Goal: Task Accomplishment & Management: Use online tool/utility

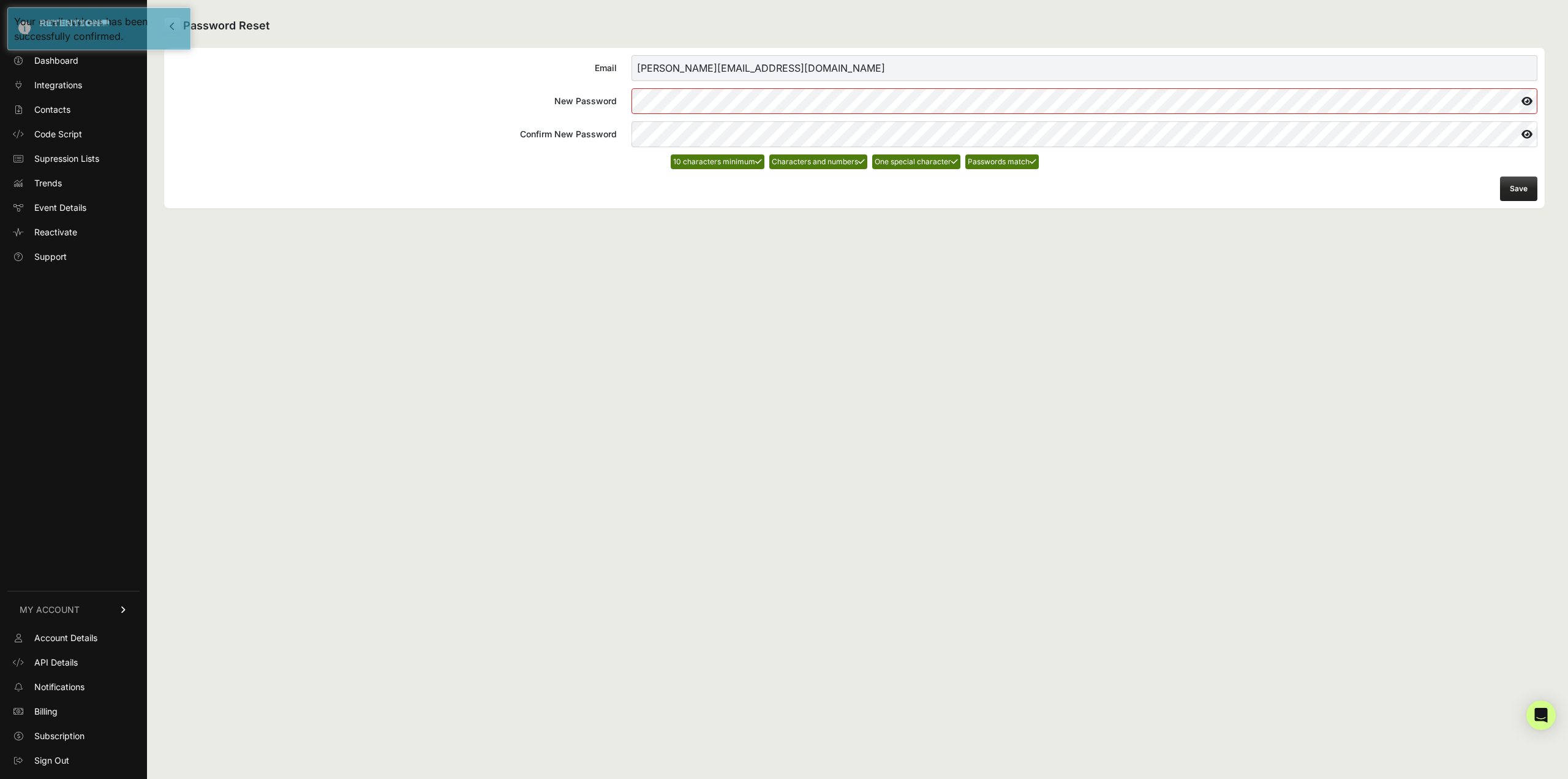
click at [1522, 195] on button "Save" at bounding box center [1518, 189] width 38 height 25
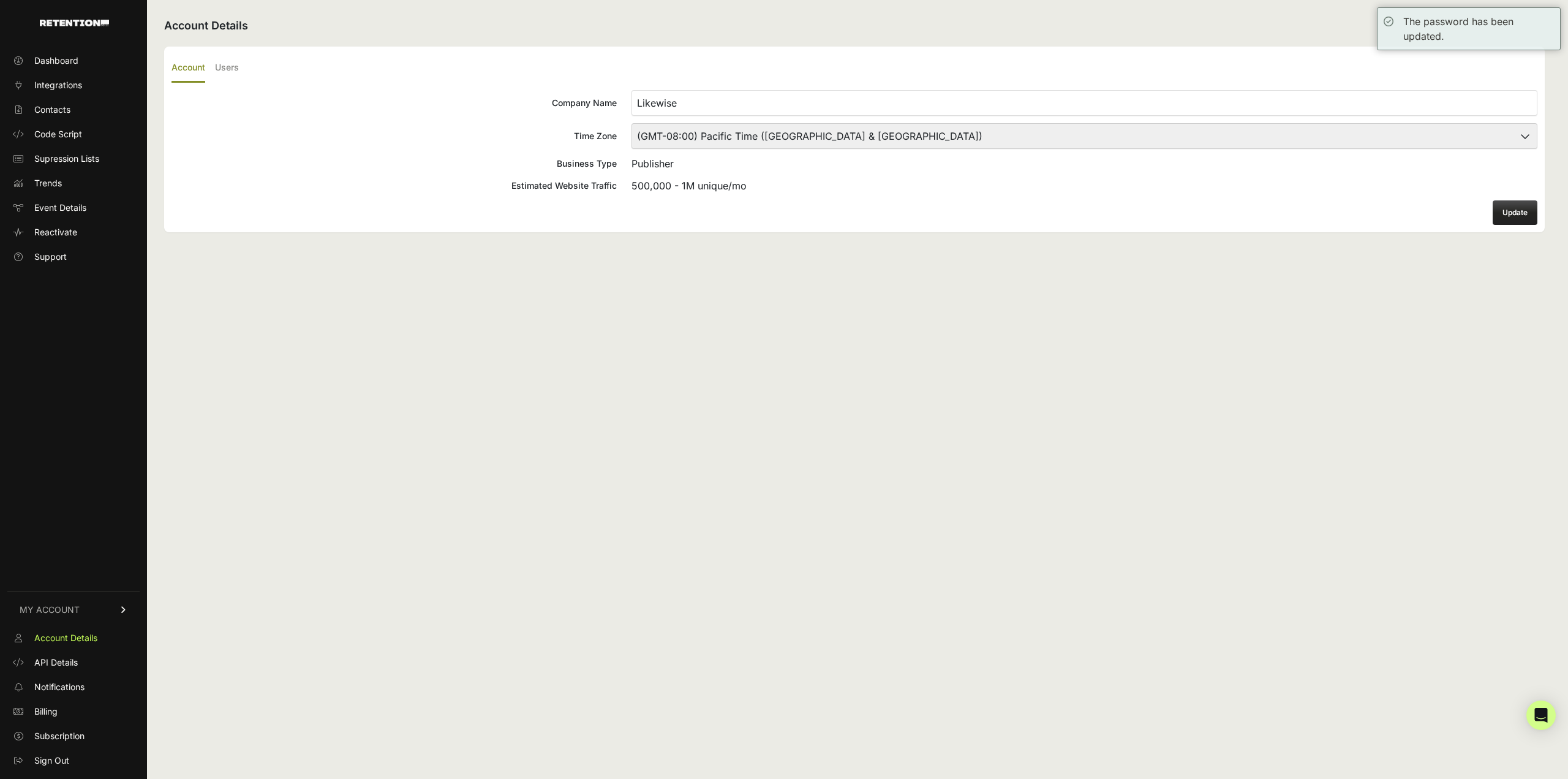
click at [530, 502] on div "Account Details Account Users Company Name Likewise Time Zone (GMT-10:00) Ameri…" at bounding box center [854, 390] width 1415 height 779
click at [68, 56] on span "Dashboard" at bounding box center [56, 60] width 44 height 12
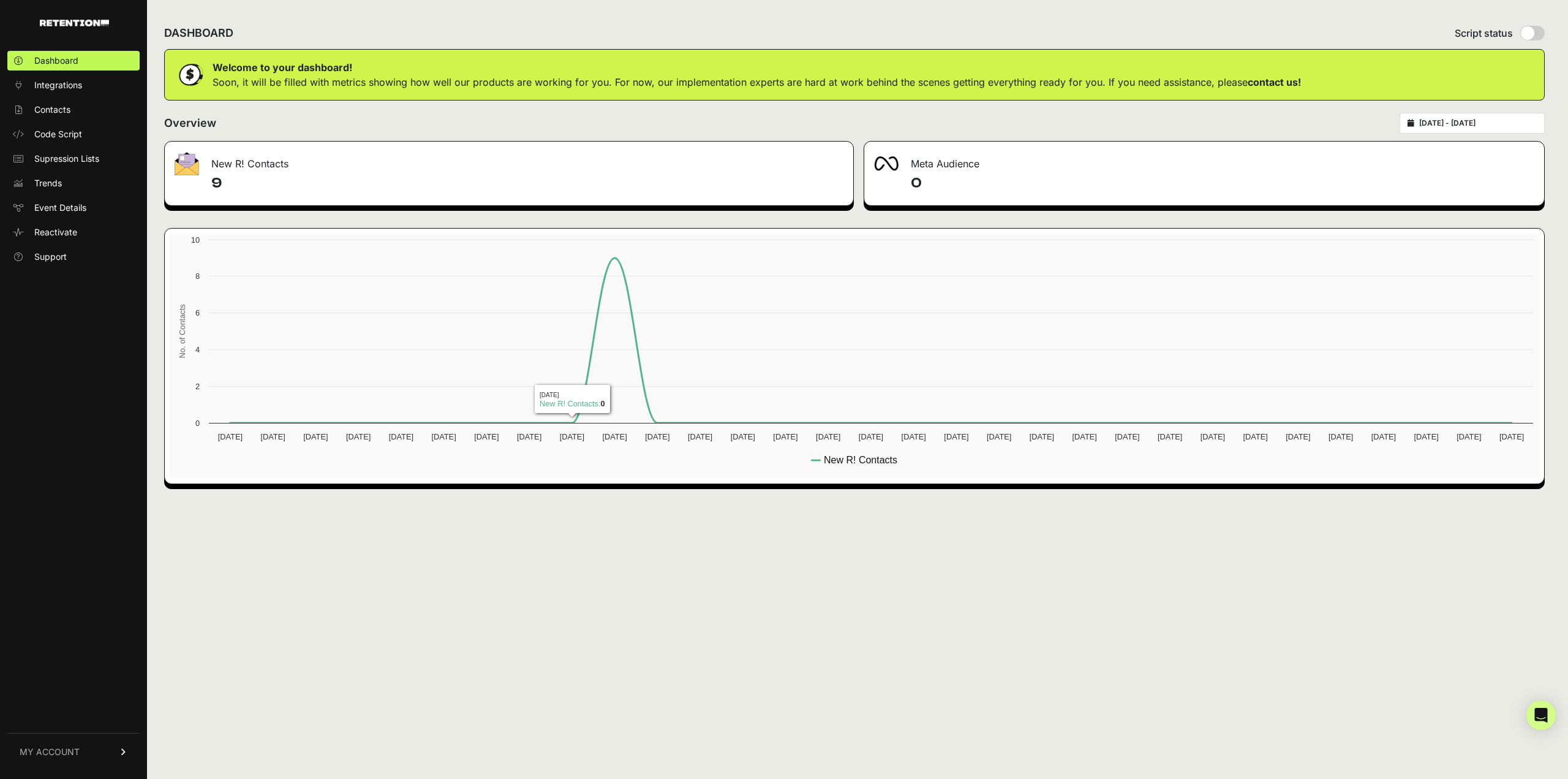
click at [649, 595] on div "DASHBOARD Script status Welcome to your dashboard! Soon, it will be filled with…" at bounding box center [854, 390] width 1415 height 779
click at [613, 268] on icon at bounding box center [870, 340] width 1281 height 165
click at [600, 287] on icon at bounding box center [870, 340] width 1281 height 165
click at [683, 555] on div "DASHBOARD Script status Welcome to your dashboard! Soon, it will be filled with…" at bounding box center [854, 390] width 1415 height 779
click at [224, 169] on div "New R! Contacts" at bounding box center [509, 159] width 689 height 37
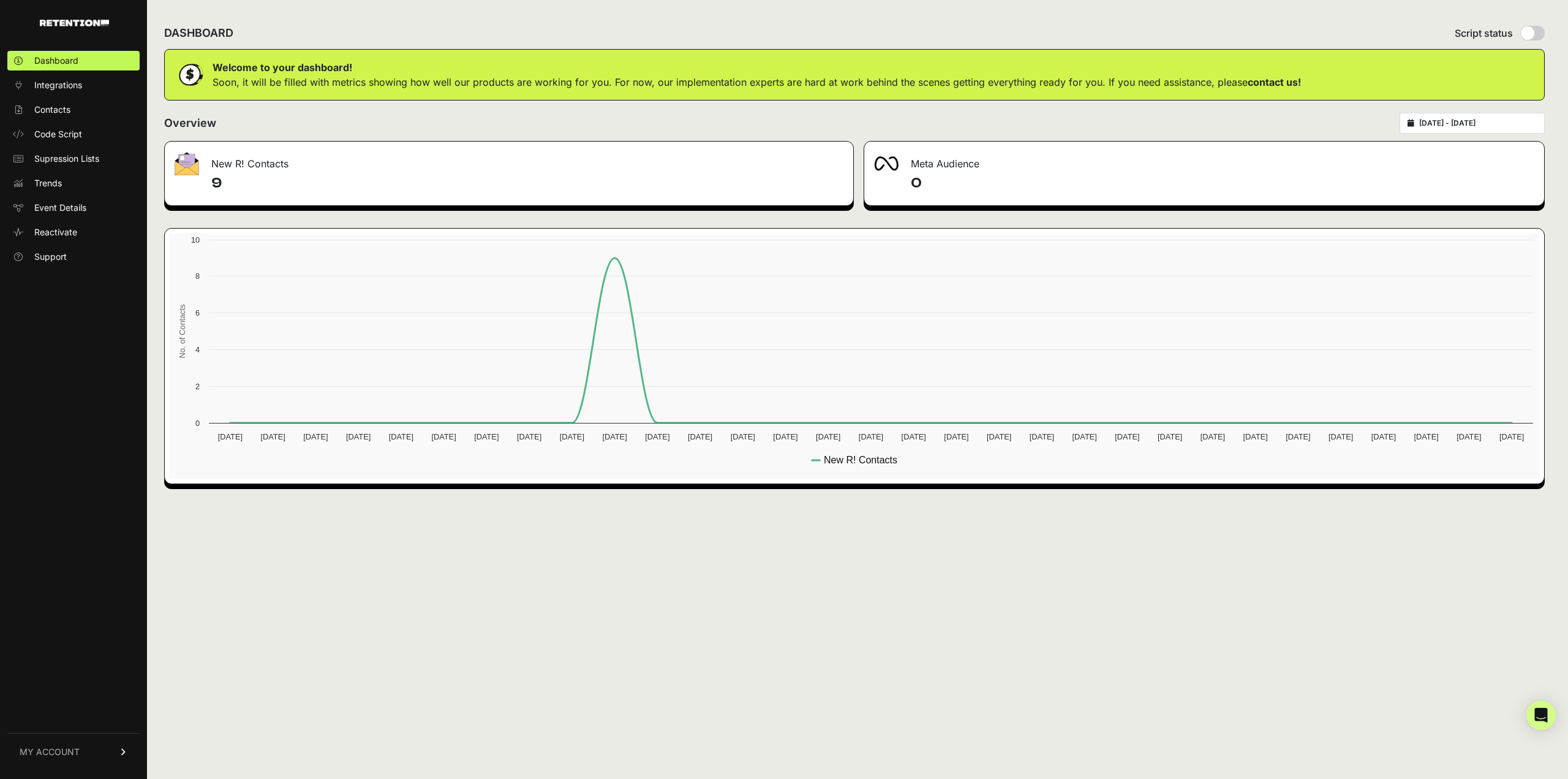
click at [100, 759] on link "MY ACCOUNT" at bounding box center [73, 752] width 132 height 38
click at [113, 660] on link "API Details" at bounding box center [73, 662] width 132 height 19
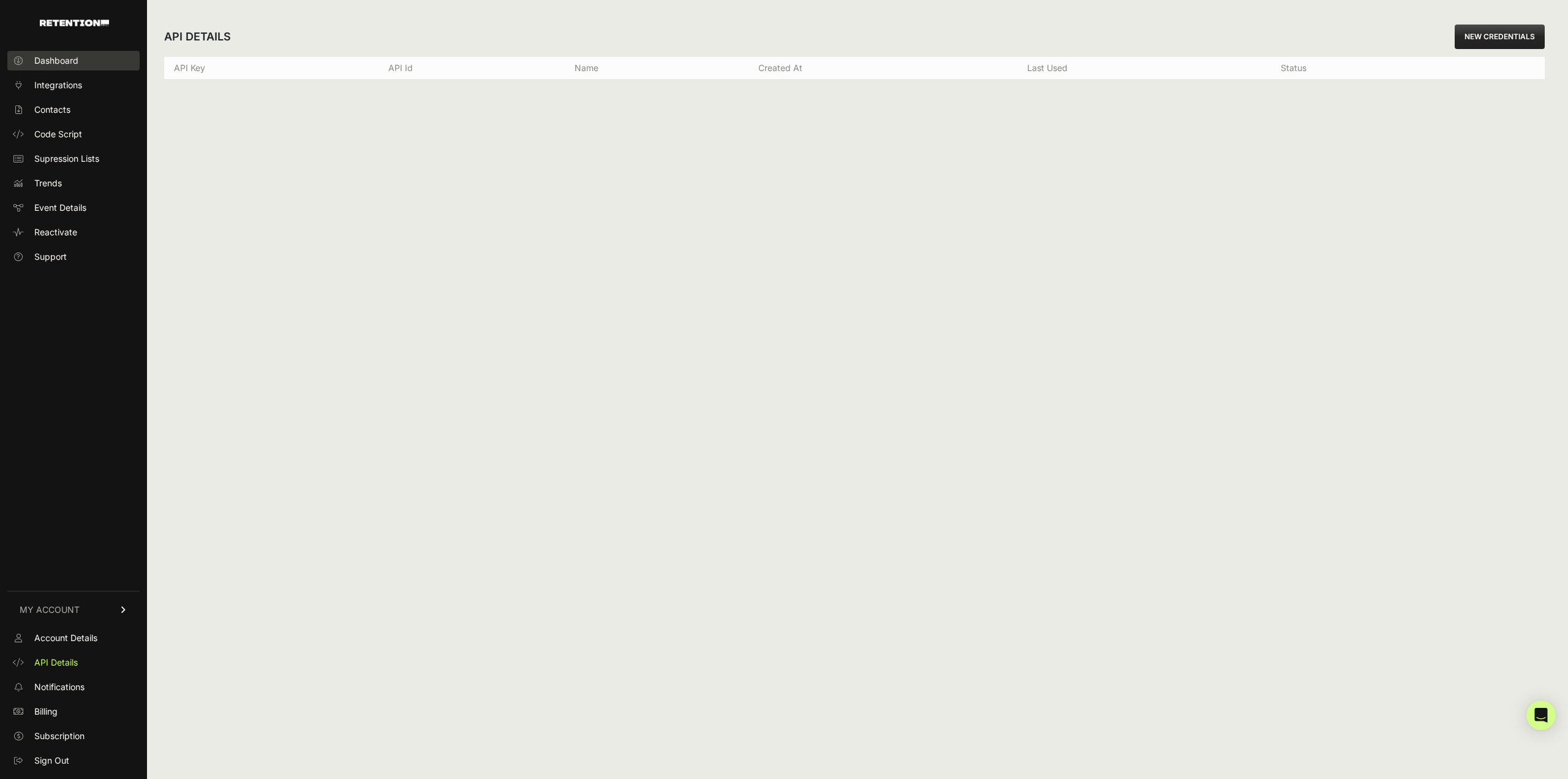
click at [65, 56] on span "Dashboard" at bounding box center [56, 60] width 44 height 12
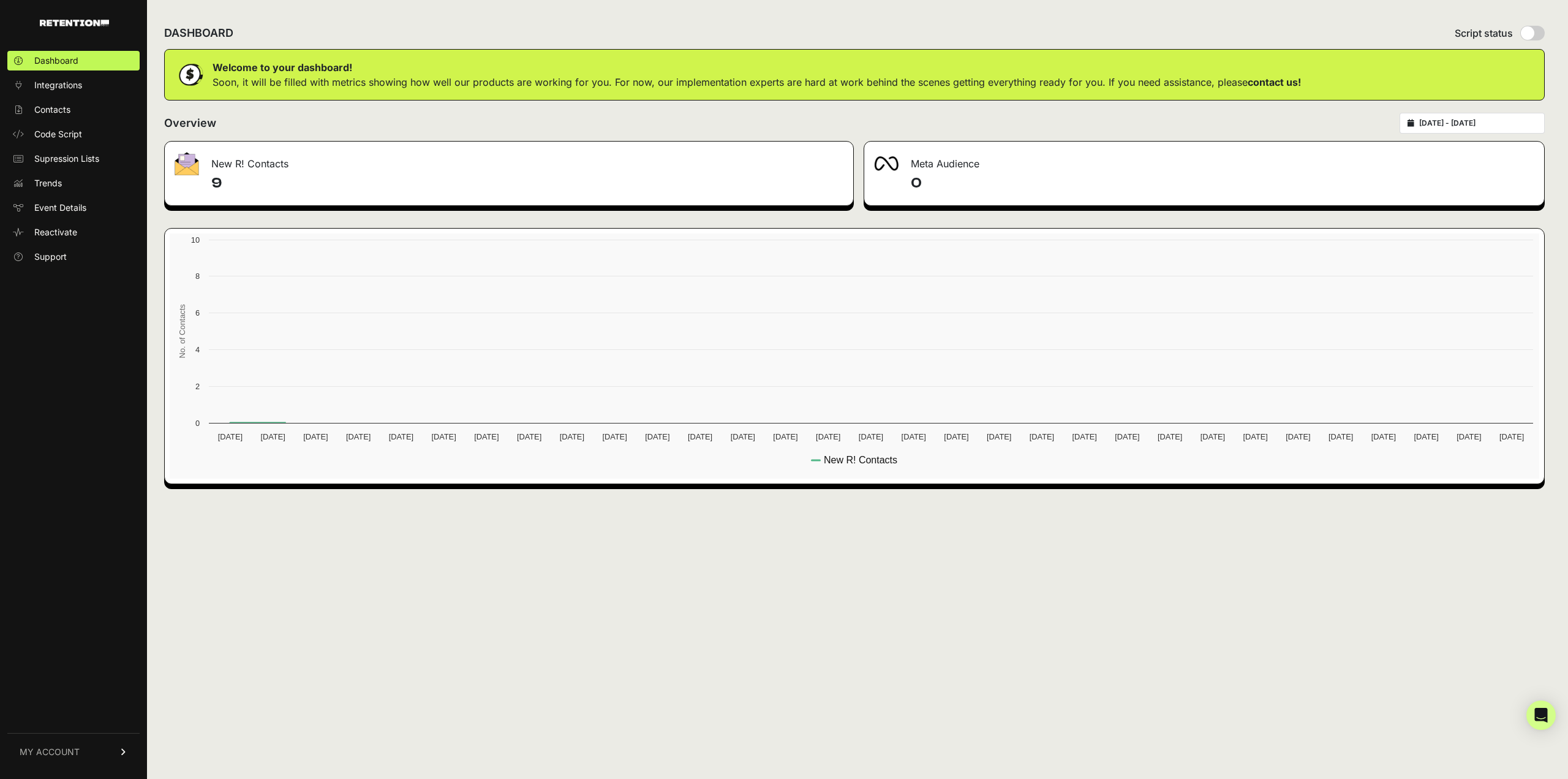
click at [59, 79] on span "Integrations" at bounding box center [58, 84] width 48 height 12
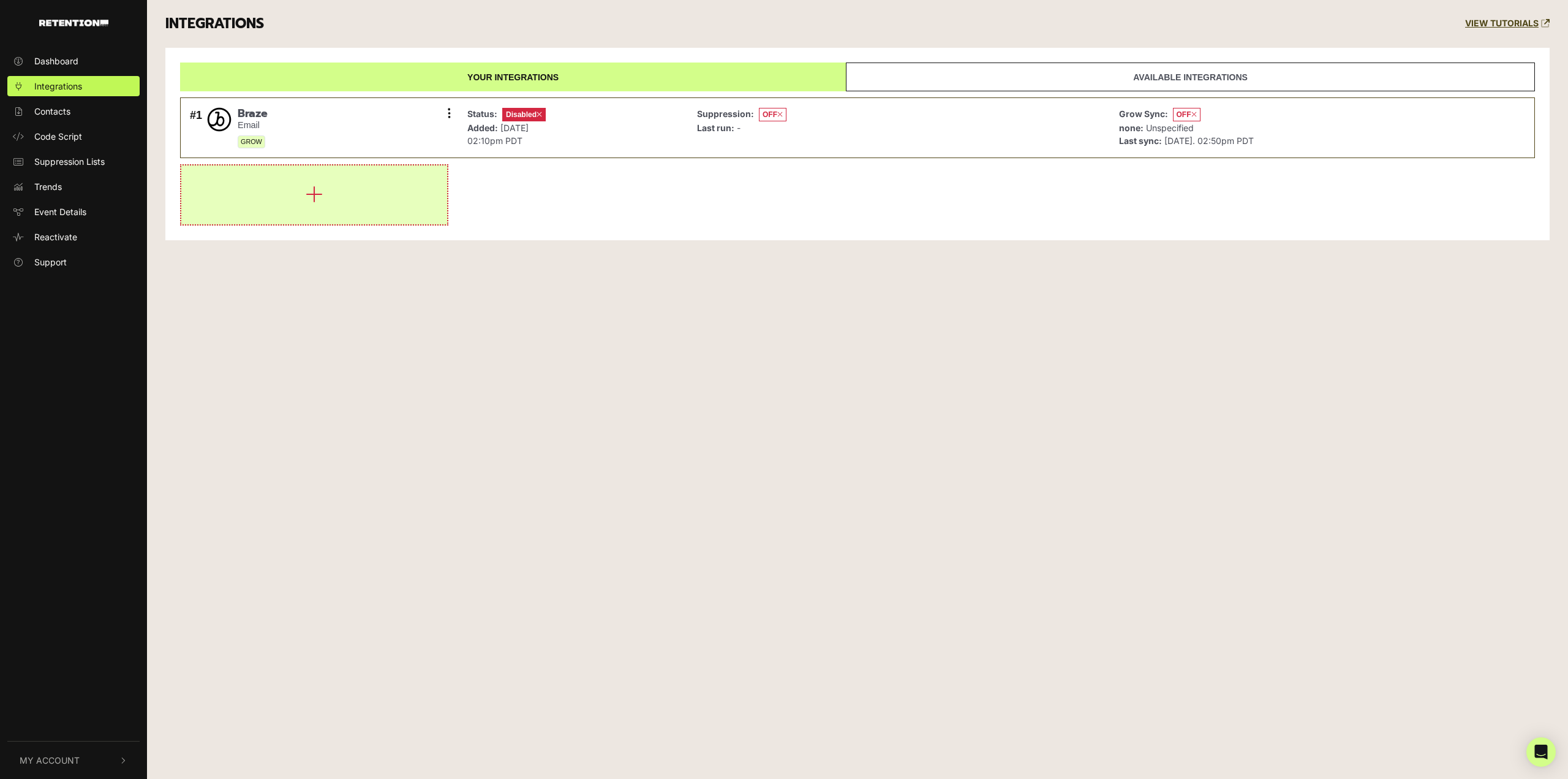
click at [324, 196] on button "button" at bounding box center [314, 195] width 266 height 59
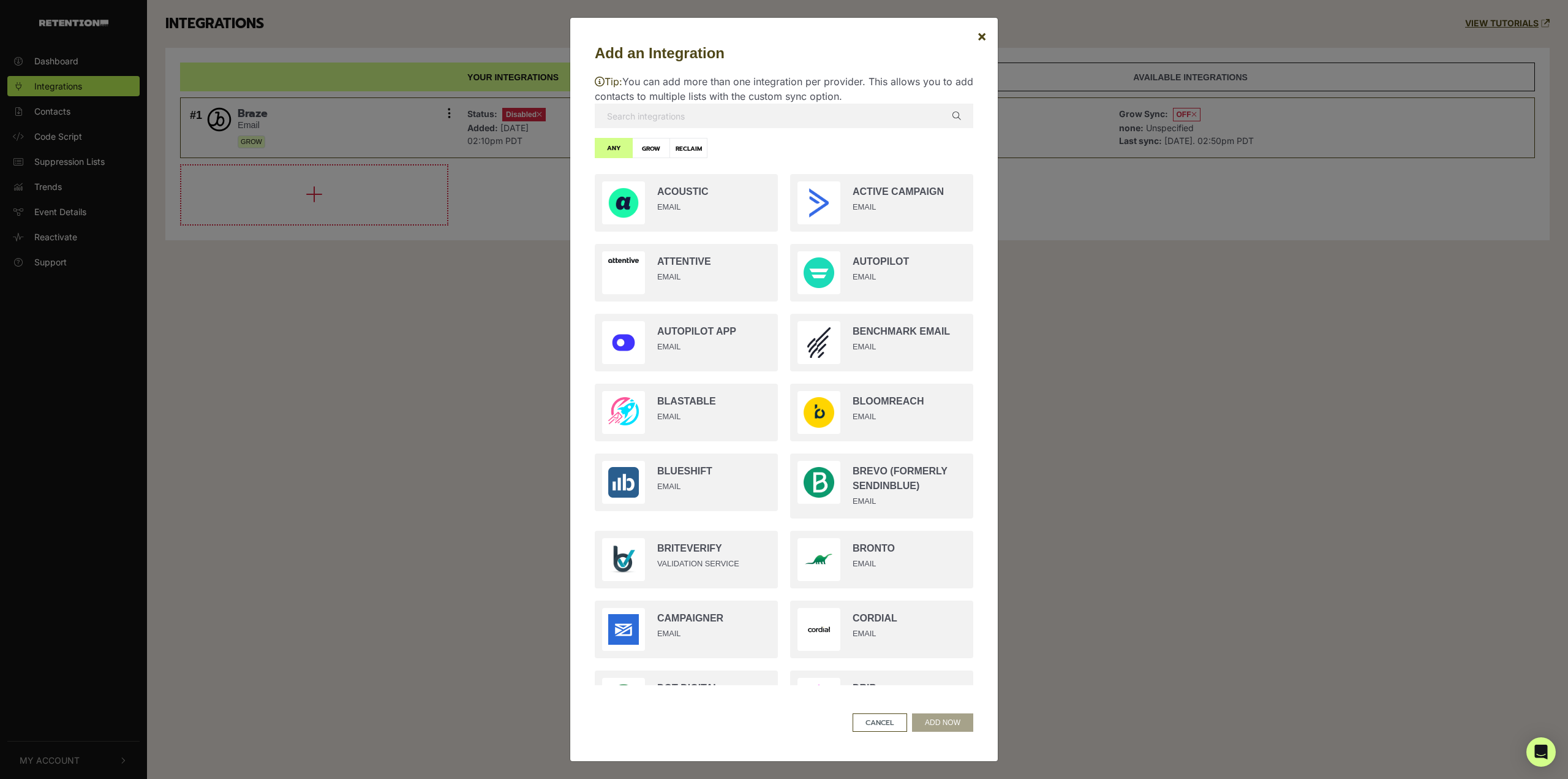
click at [762, 121] on input "text" at bounding box center [783, 115] width 378 height 25
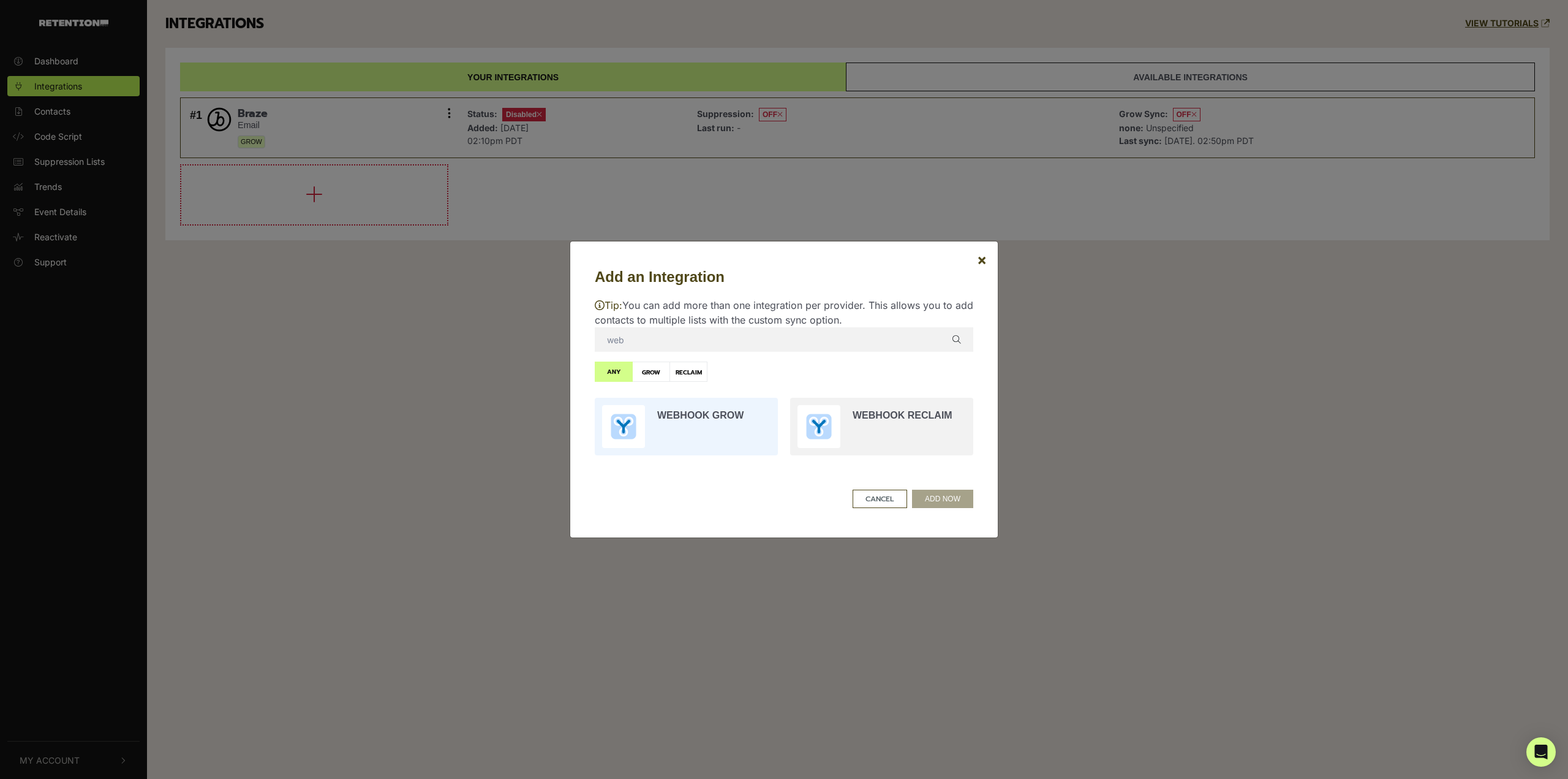
type input "web"
click at [698, 407] on input "radio" at bounding box center [686, 426] width 195 height 70
radio input "true"
click at [953, 501] on button "ADD NOW" at bounding box center [942, 499] width 61 height 18
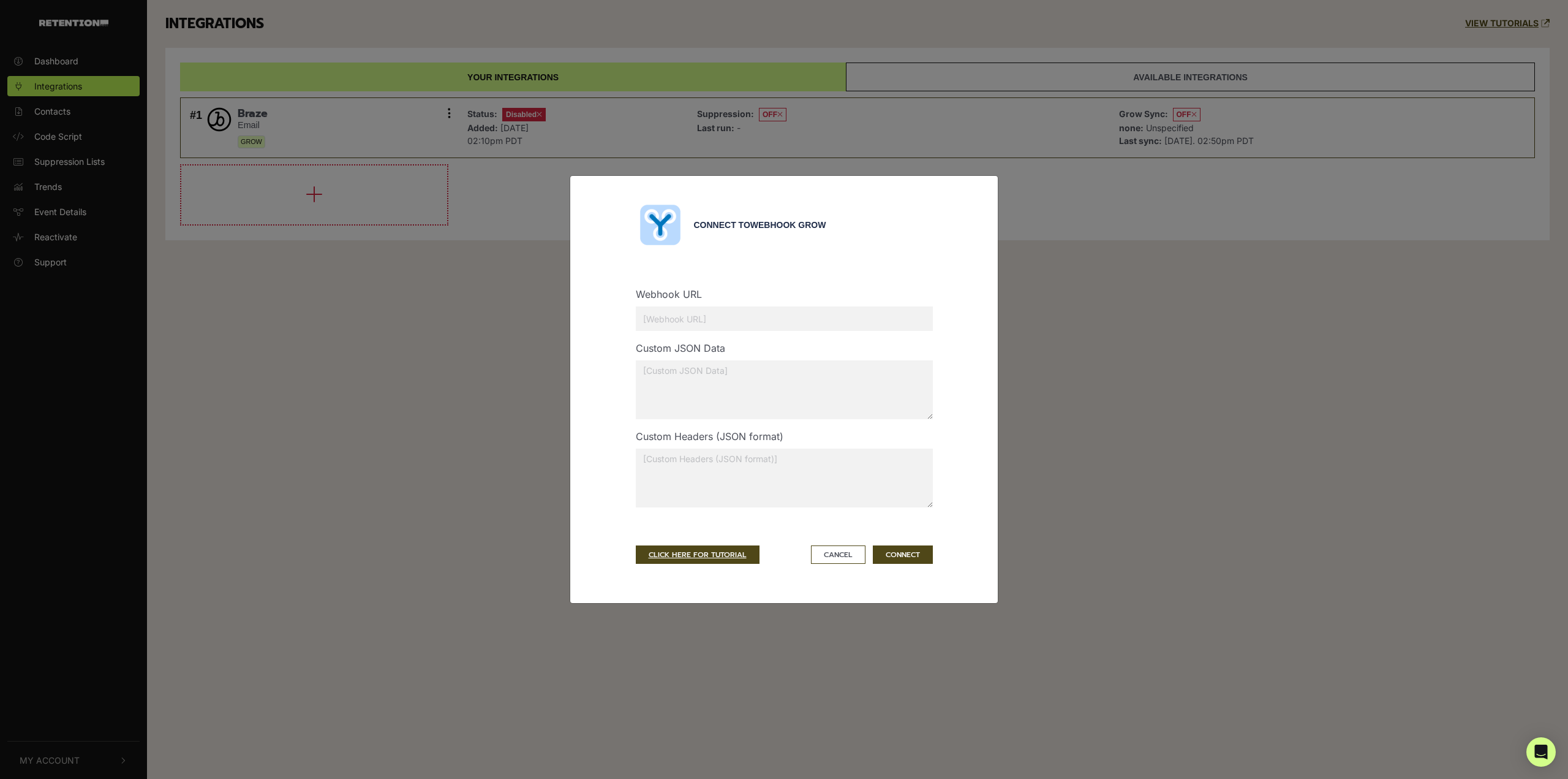
click at [771, 327] on input "text" at bounding box center [784, 318] width 297 height 25
click at [706, 548] on link "CLICK HERE FOR TUTORIAL" at bounding box center [697, 554] width 124 height 18
click at [381, 542] on div "Connect to Webhook Grow Webhook URL Custom JSON Data Custom Headers (JSON forma…" at bounding box center [784, 390] width 1568 height 779
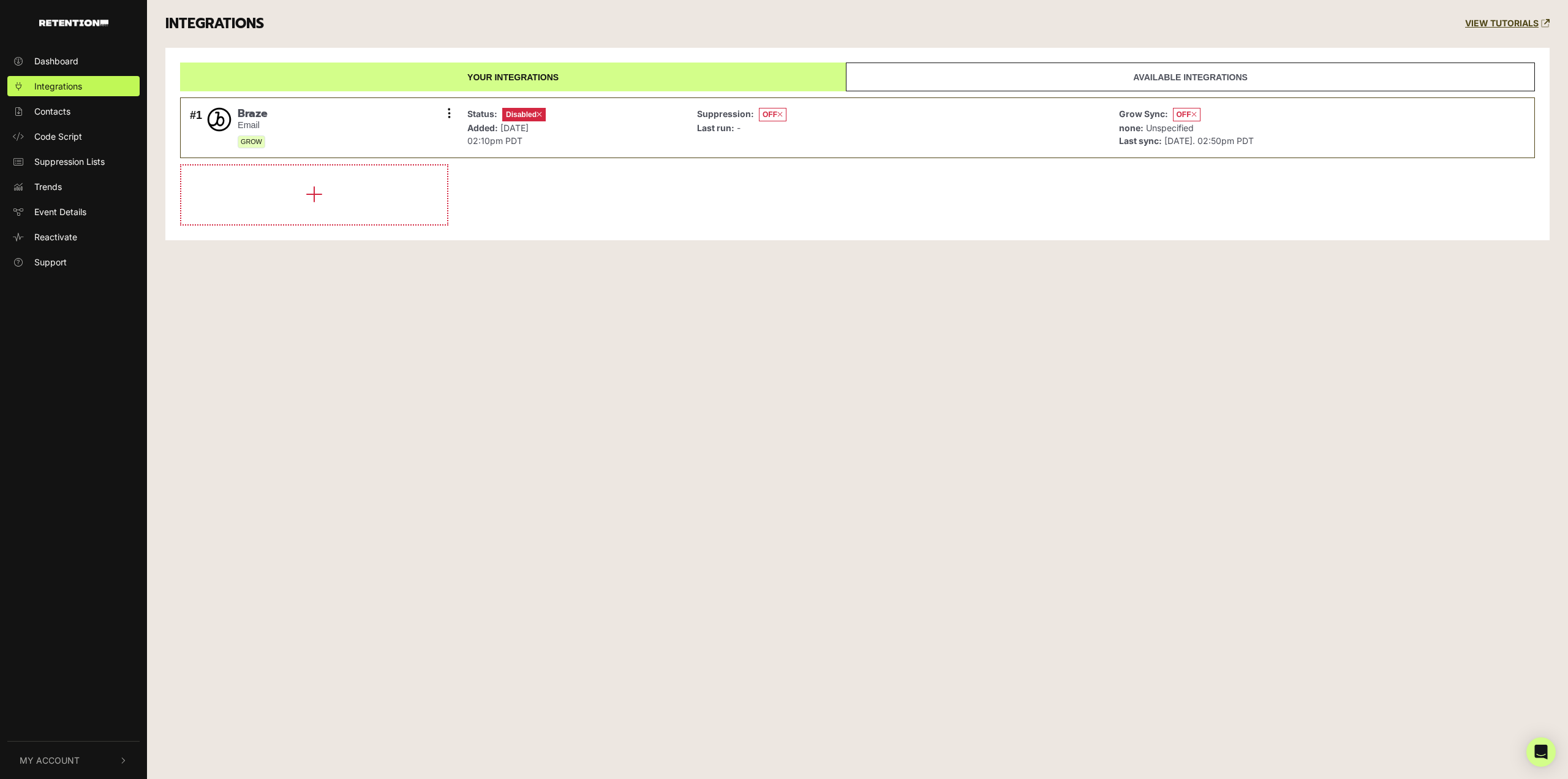
drag, startPoint x: 946, startPoint y: 611, endPoint x: 958, endPoint y: 593, distance: 21.6
click at [946, 611] on div "Dashboard Integrations Contacts Code Script Suppression Lists Trends Event Deta…" at bounding box center [784, 390] width 1568 height 779
click at [354, 203] on button "button" at bounding box center [314, 195] width 266 height 59
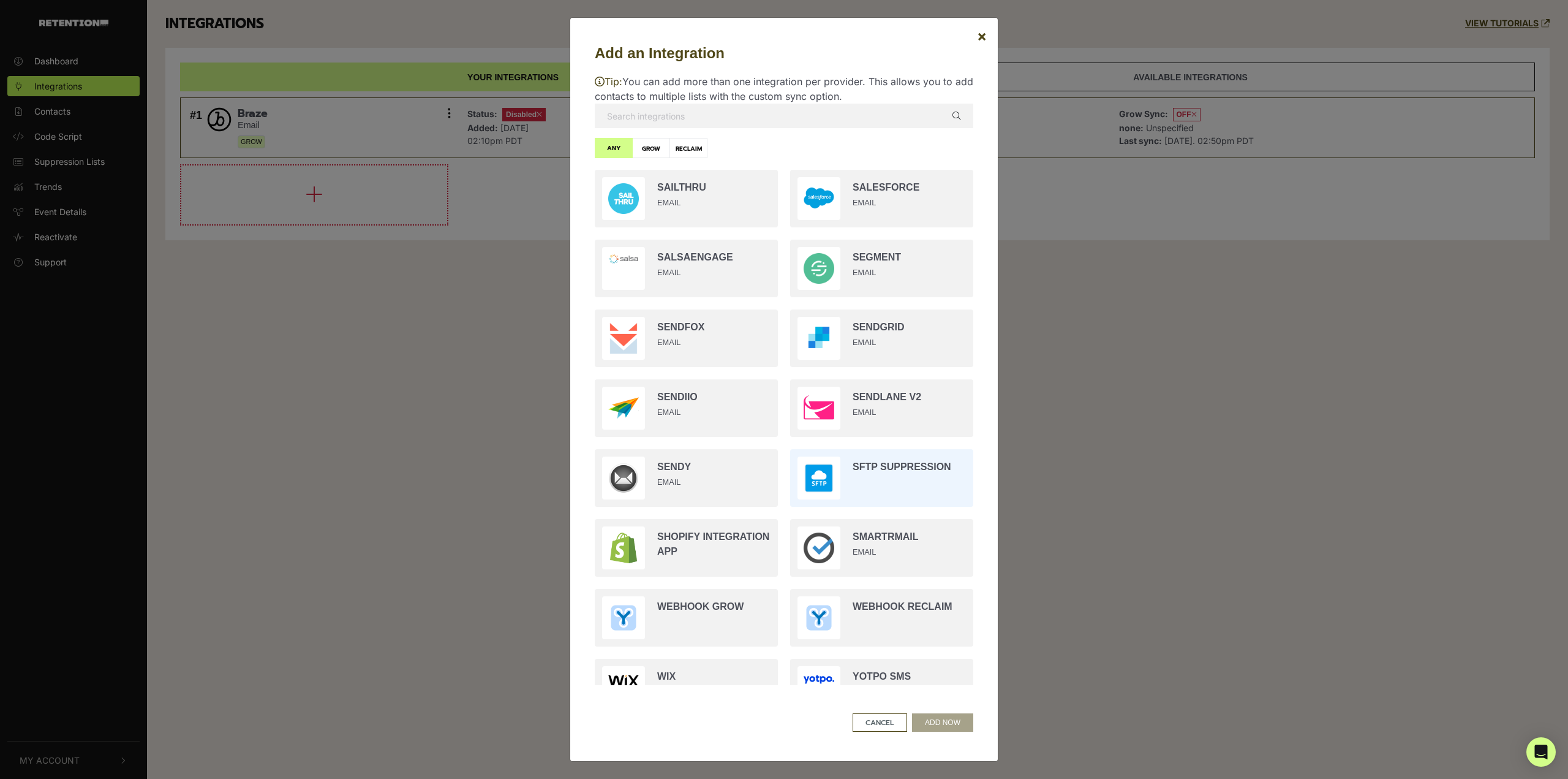
scroll to position [2057, 0]
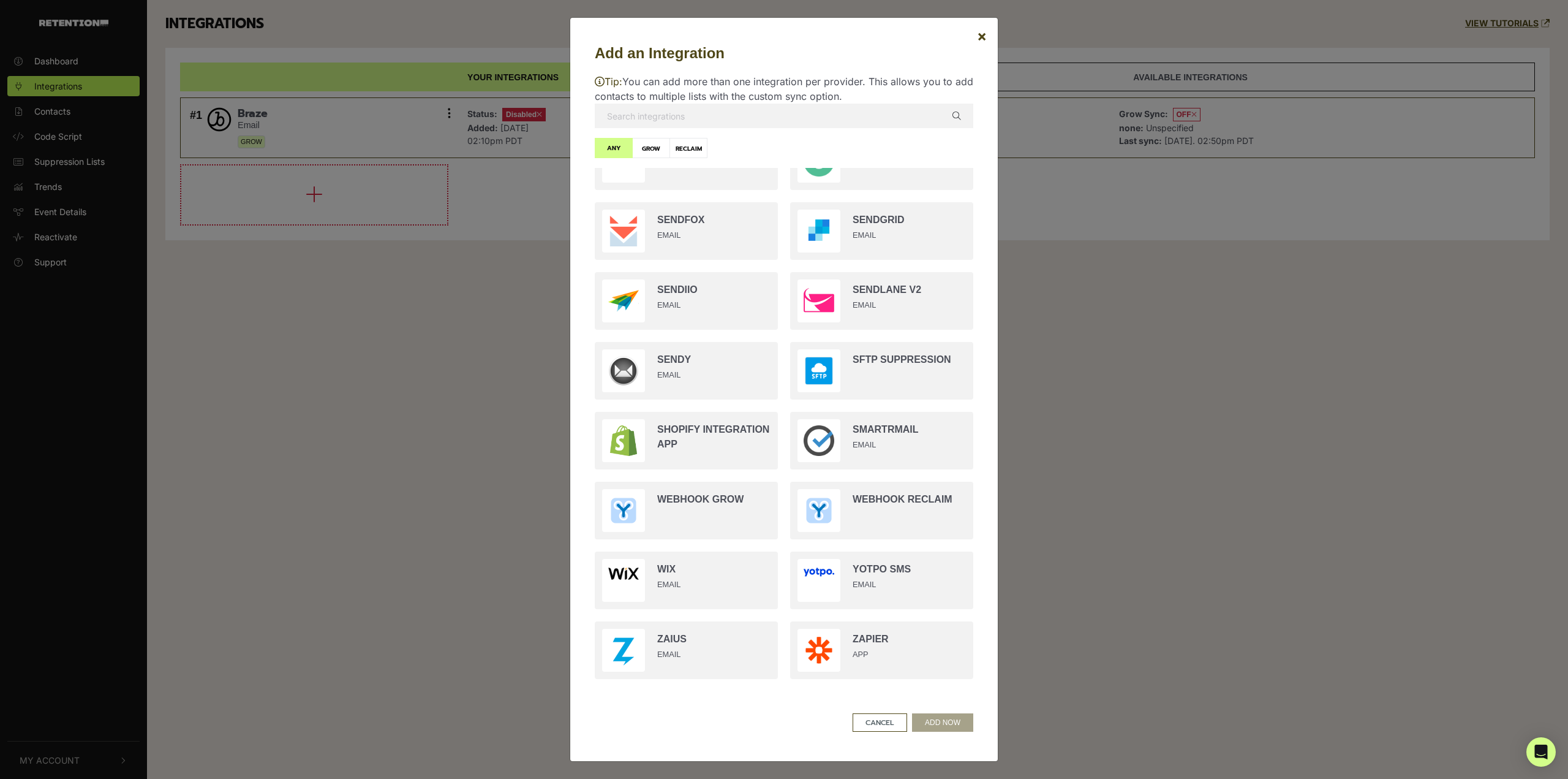
click at [680, 119] on input "text" at bounding box center [783, 115] width 378 height 25
click at [658, 155] on label "GROW" at bounding box center [650, 148] width 38 height 20
radio input "true"
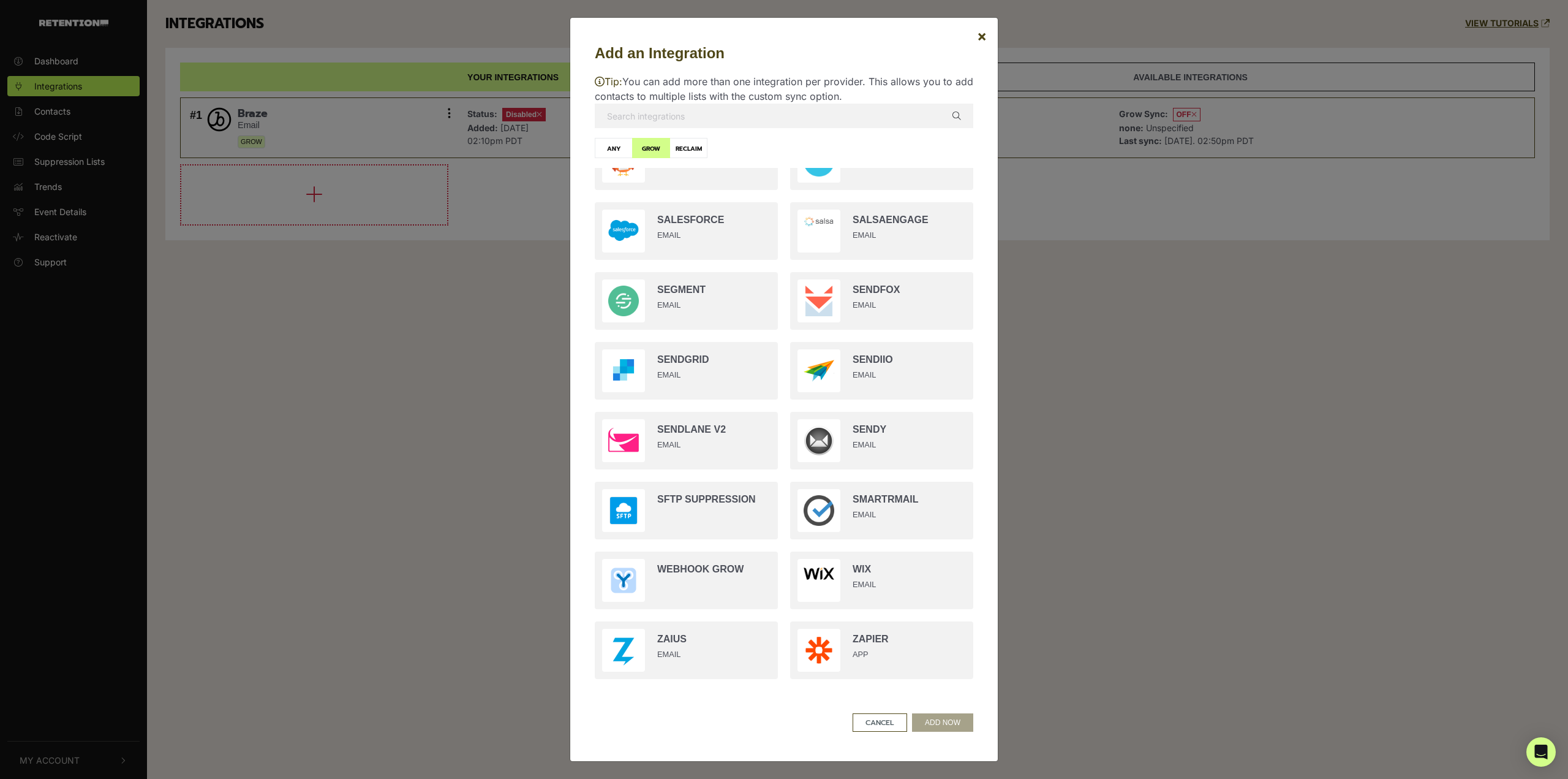
click at [683, 119] on input "text" at bounding box center [783, 115] width 378 height 25
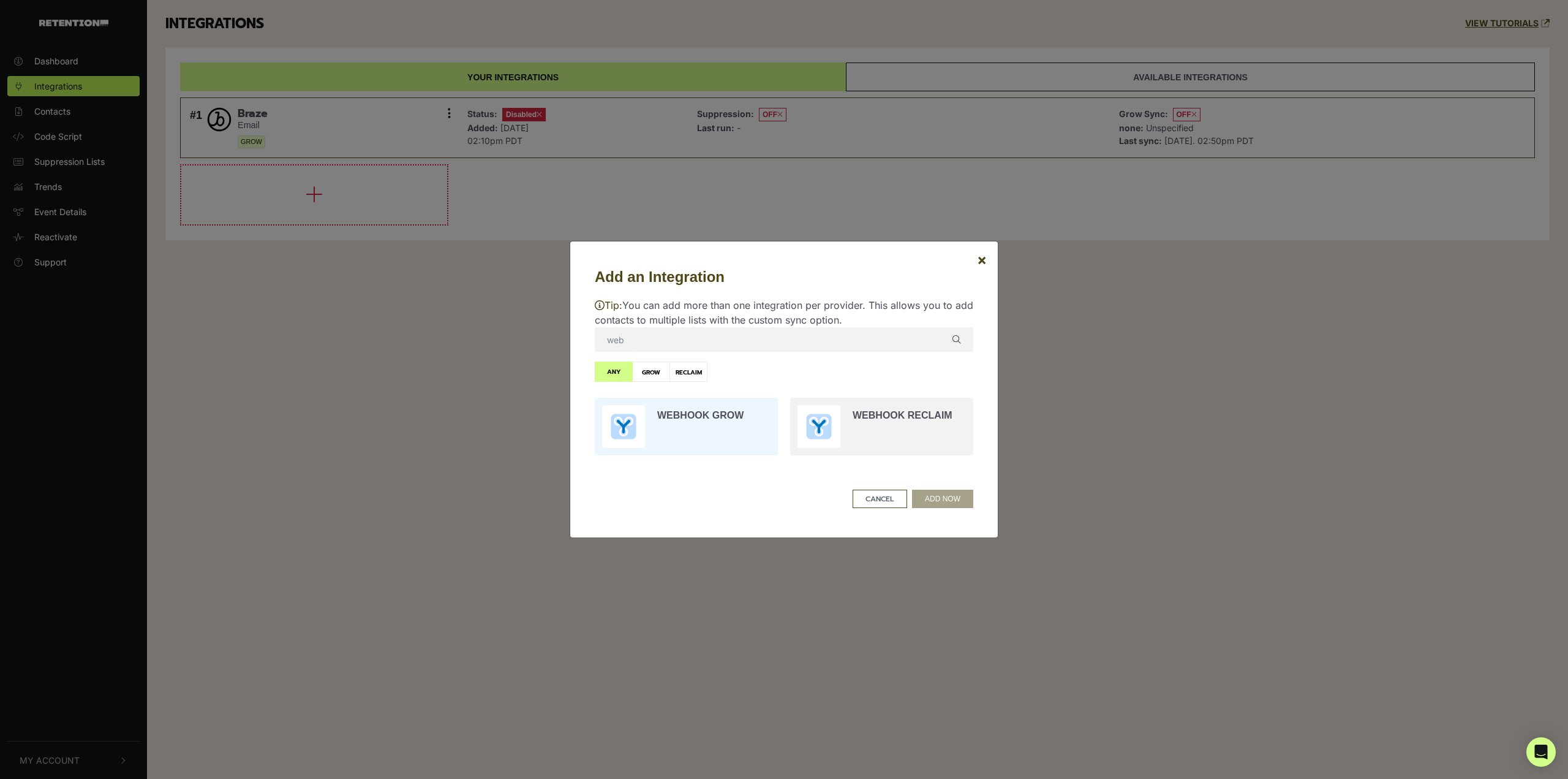
type input "web"
click at [720, 426] on input "radio" at bounding box center [686, 426] width 195 height 70
radio input "true"
click at [947, 493] on button "ADD NOW" at bounding box center [942, 499] width 61 height 18
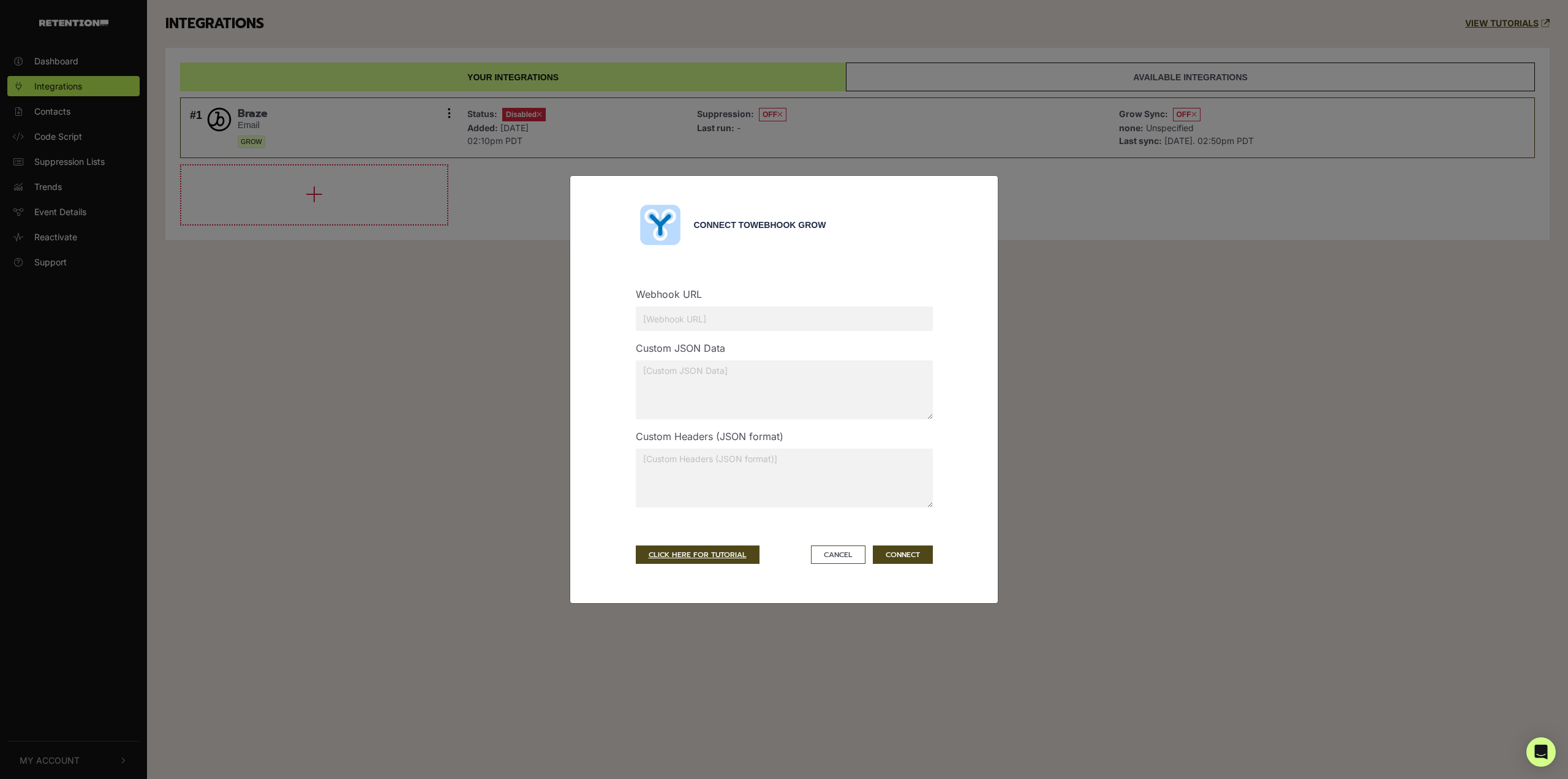
click at [800, 322] on input "text" at bounding box center [784, 318] width 297 height 25
paste input "[URL][DOMAIN_NAME]"
type input "[URL][DOMAIN_NAME]"
click at [801, 407] on textarea at bounding box center [784, 390] width 297 height 59
click at [798, 478] on textarea at bounding box center [784, 477] width 297 height 59
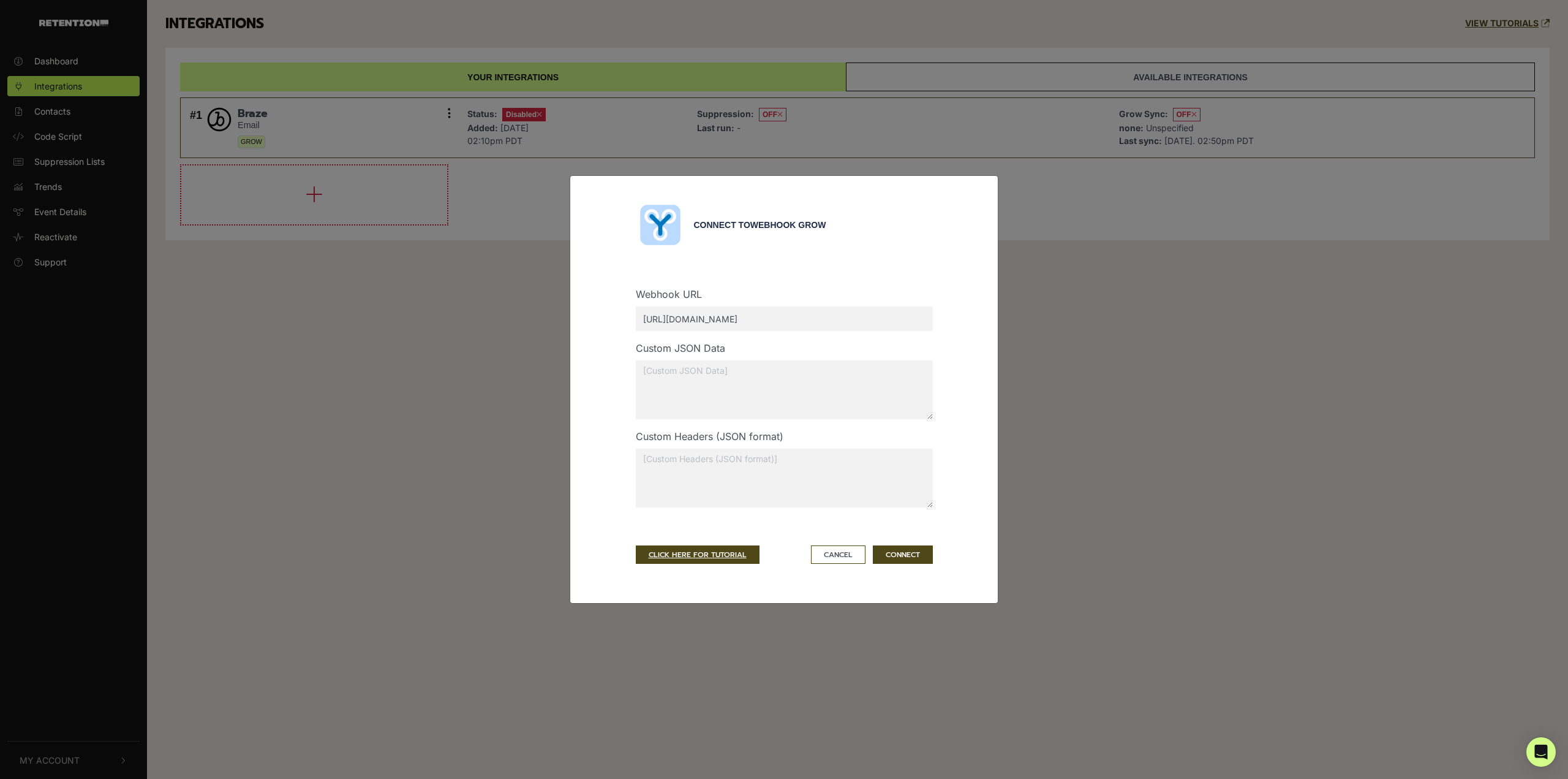
click at [827, 365] on textarea at bounding box center [784, 390] width 297 height 59
type textarea "{ "whew": true }"
click at [851, 478] on textarea at bounding box center [784, 477] width 297 height 59
type textarea "{ "woboy": true }"
click at [898, 555] on button "CONNECT" at bounding box center [903, 554] width 60 height 18
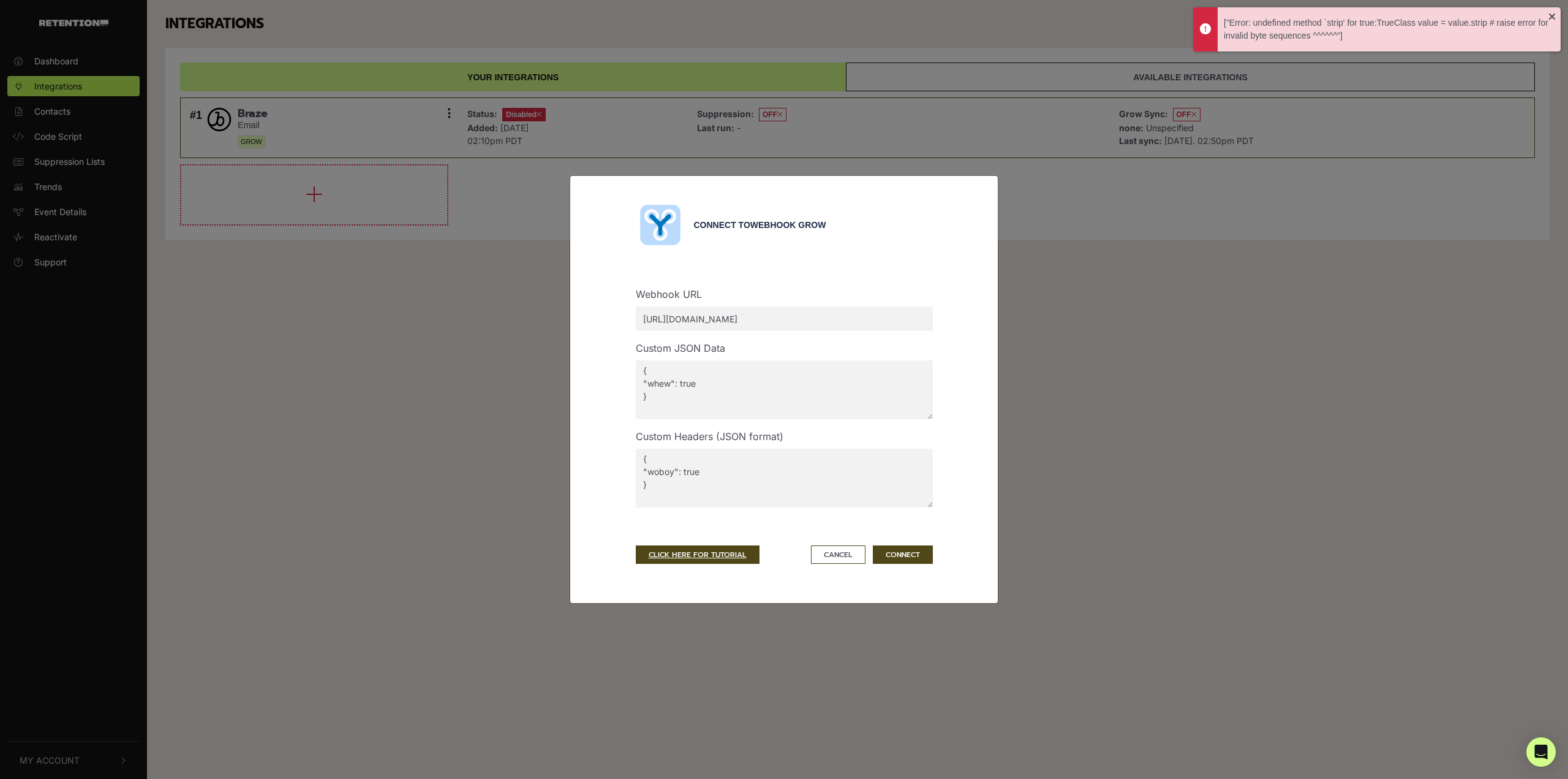
click at [854, 402] on textarea "{ "whew": true }" at bounding box center [784, 390] width 297 height 59
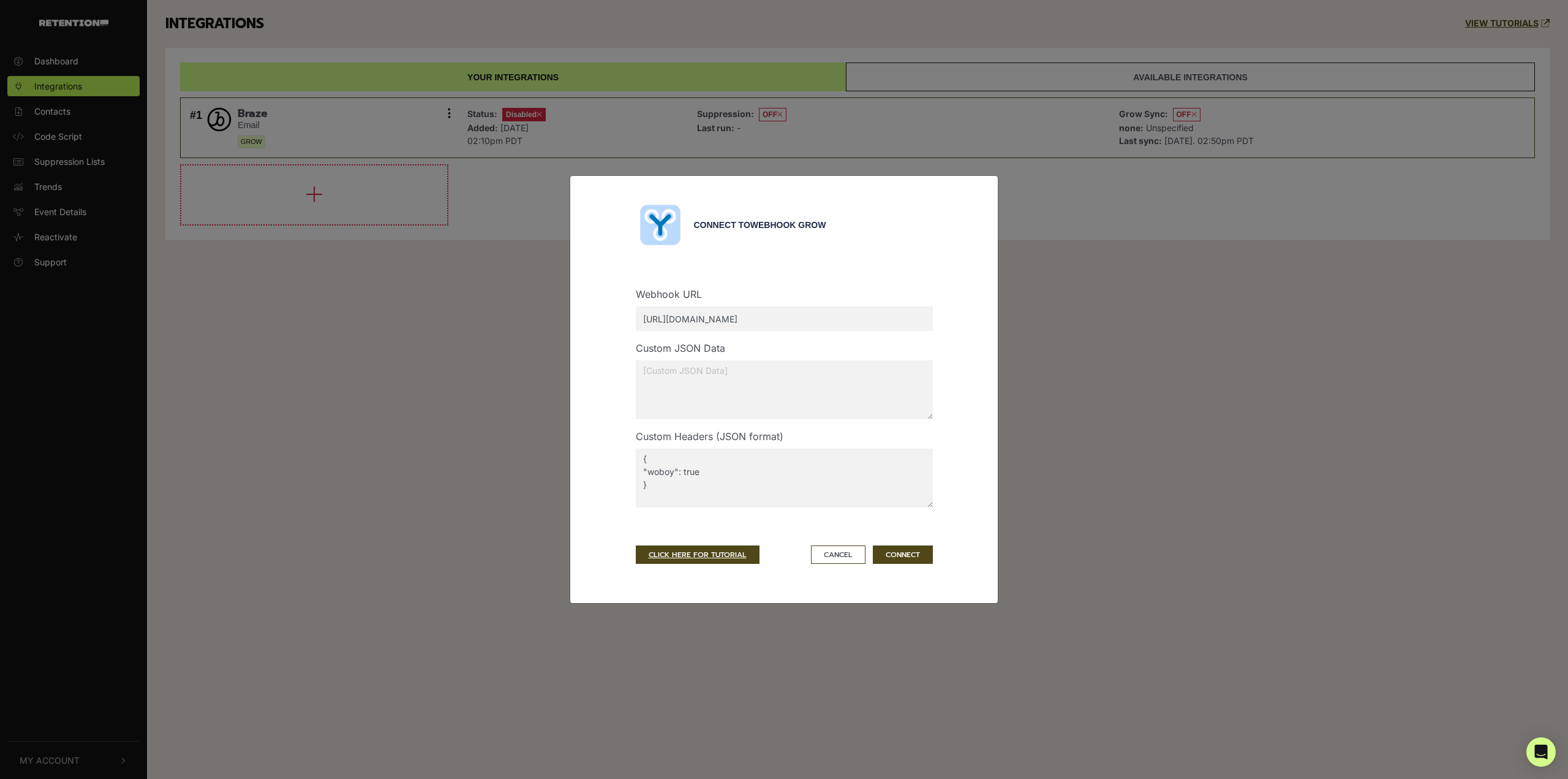
click at [800, 502] on textarea "{ "woboy": true }" at bounding box center [784, 477] width 297 height 59
click at [796, 380] on textarea at bounding box center [784, 390] width 297 height 59
click at [901, 550] on button "CONNECT" at bounding box center [903, 554] width 60 height 18
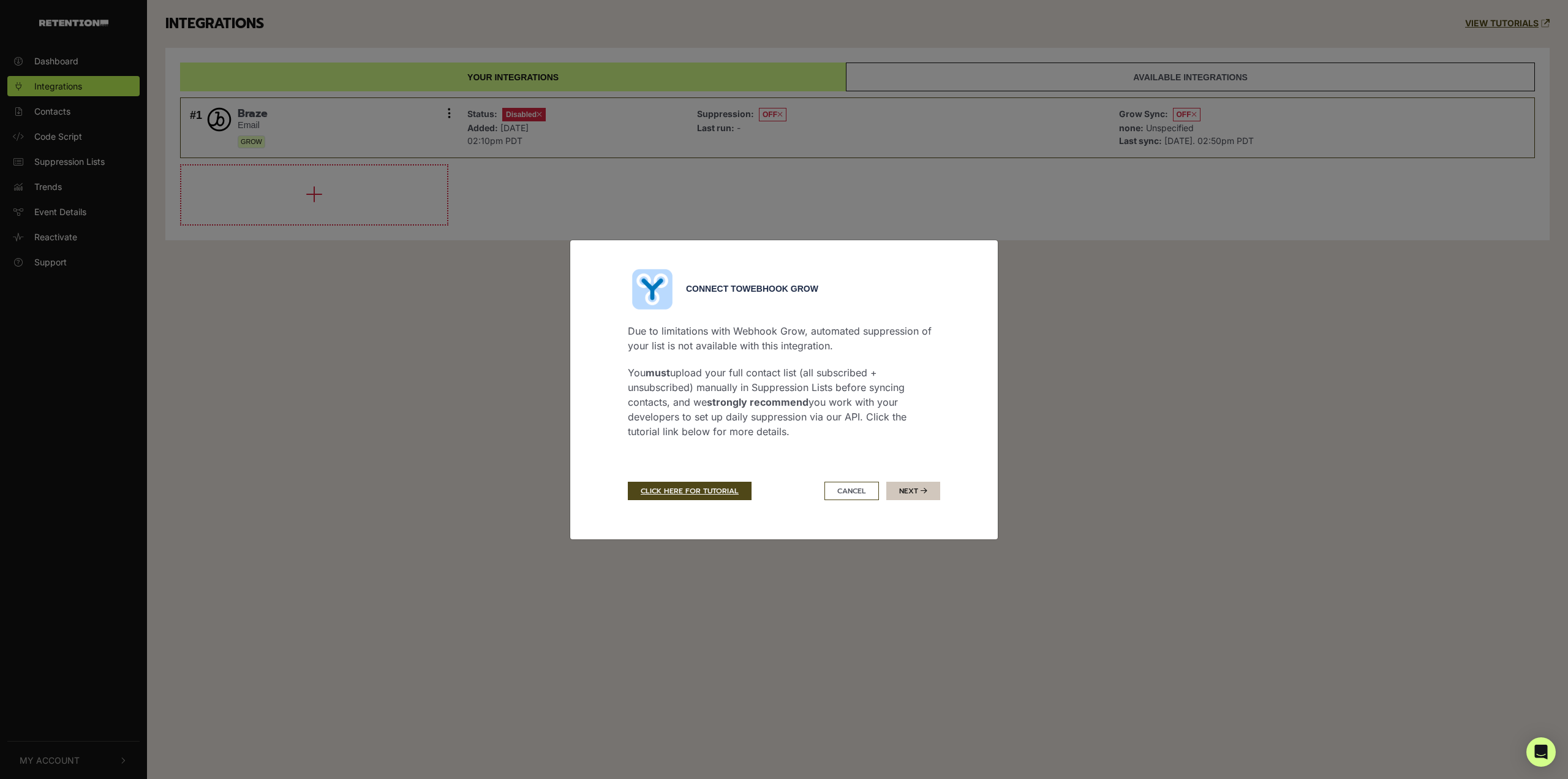
click at [922, 489] on icon "submit" at bounding box center [923, 491] width 6 height 7
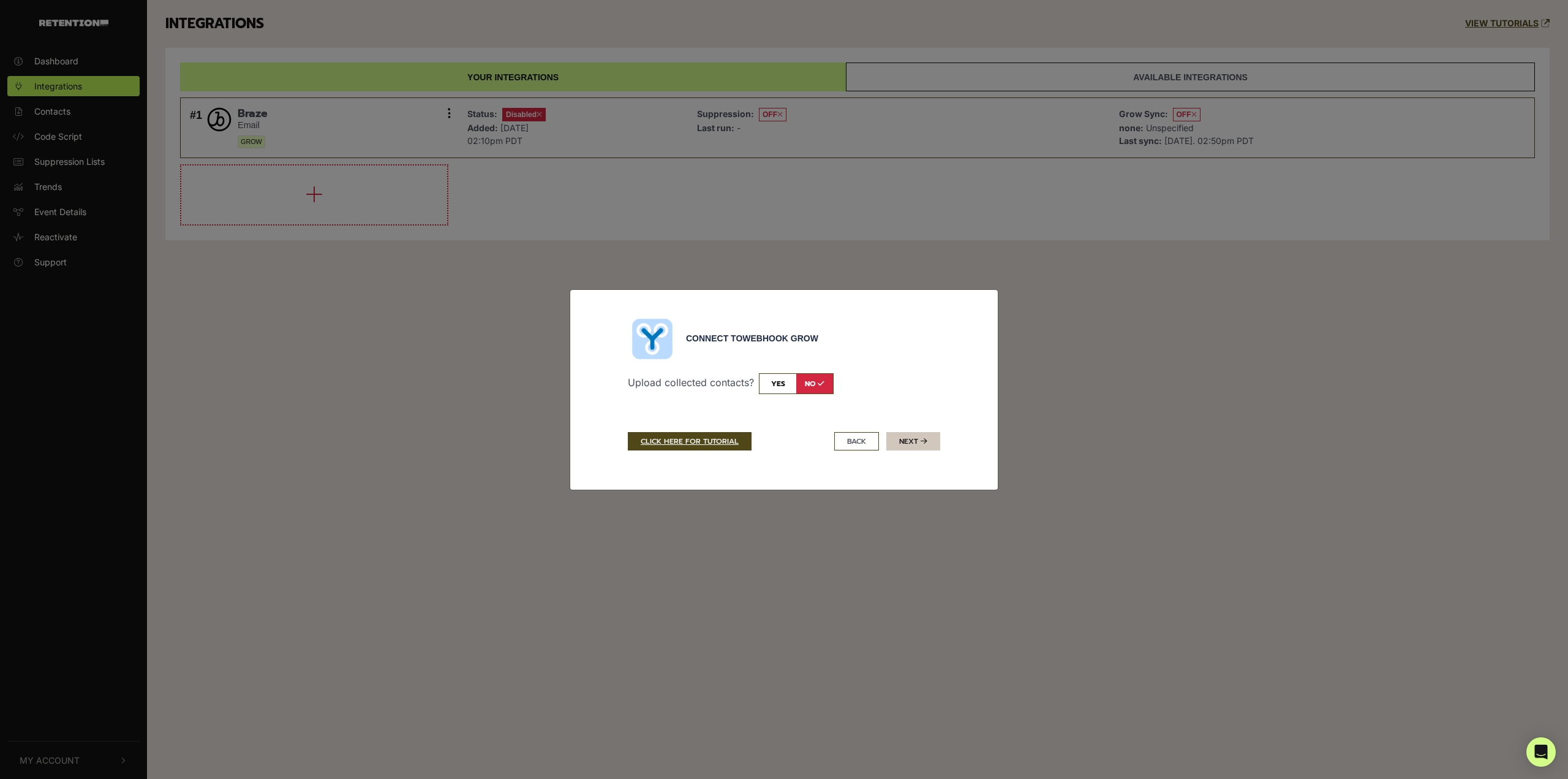
click at [931, 444] on button "Next" at bounding box center [913, 441] width 54 height 18
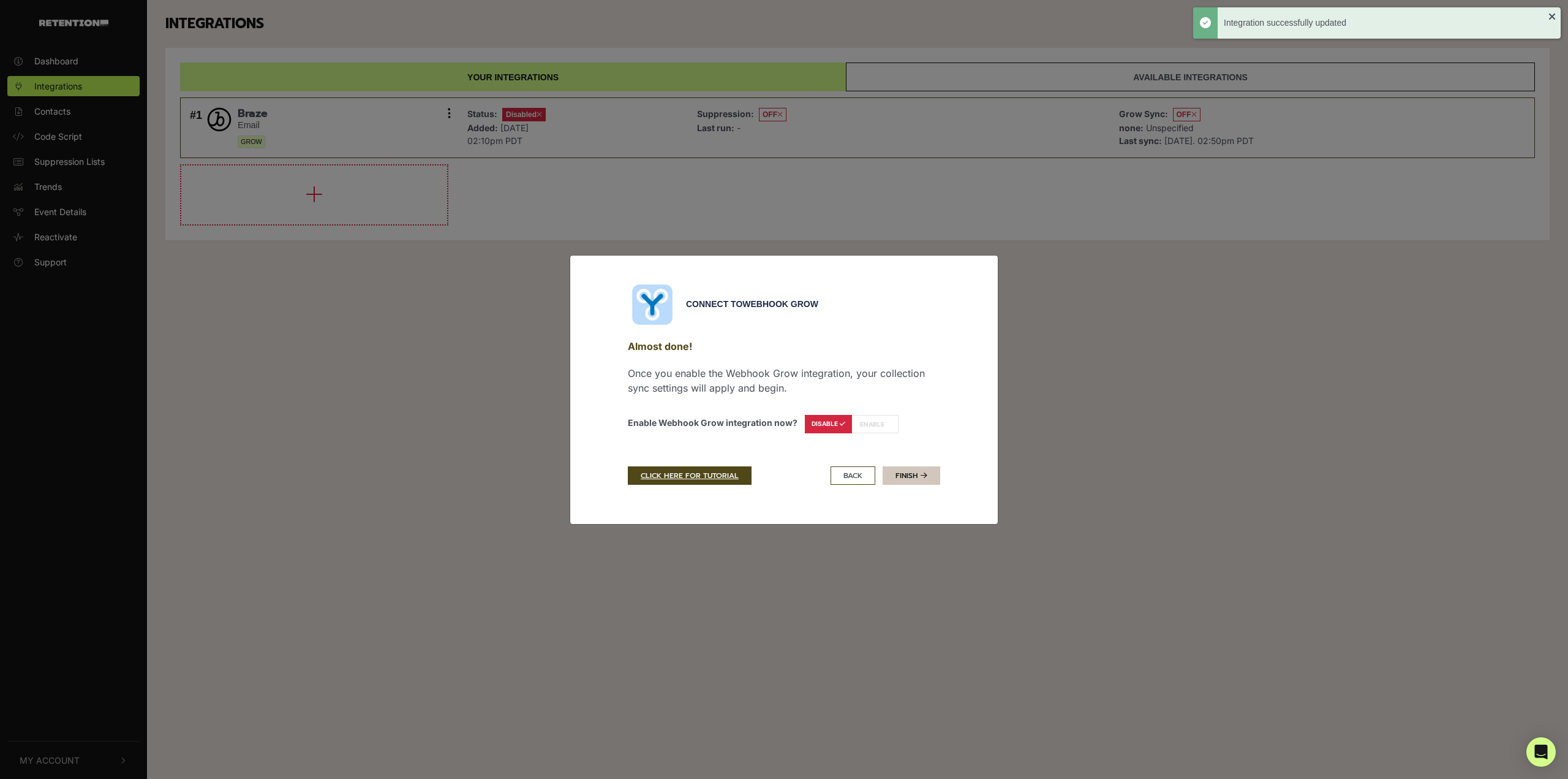
click at [922, 476] on icon at bounding box center [923, 476] width 6 height 7
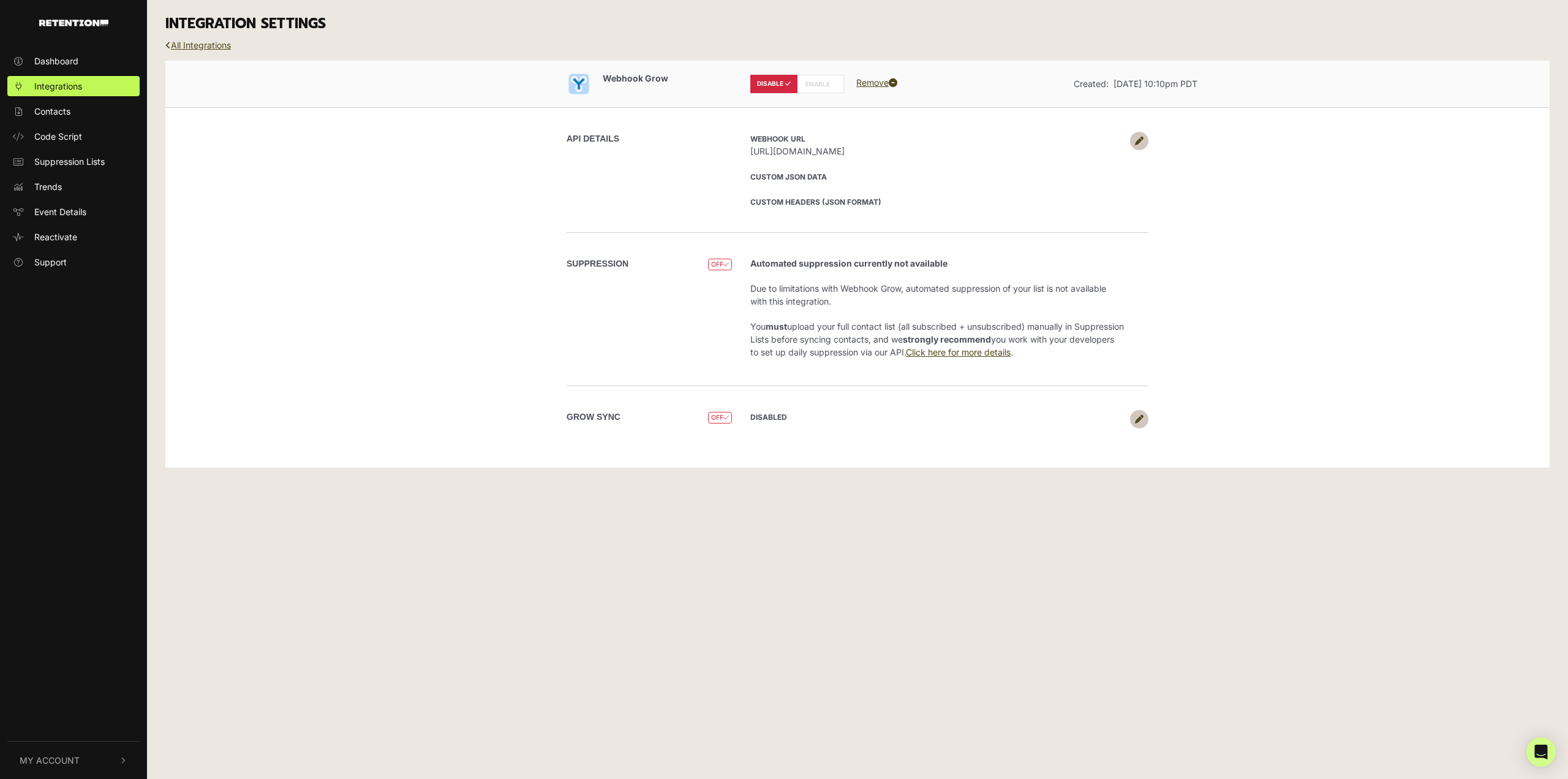
click at [1147, 138] on link at bounding box center [1139, 141] width 18 height 18
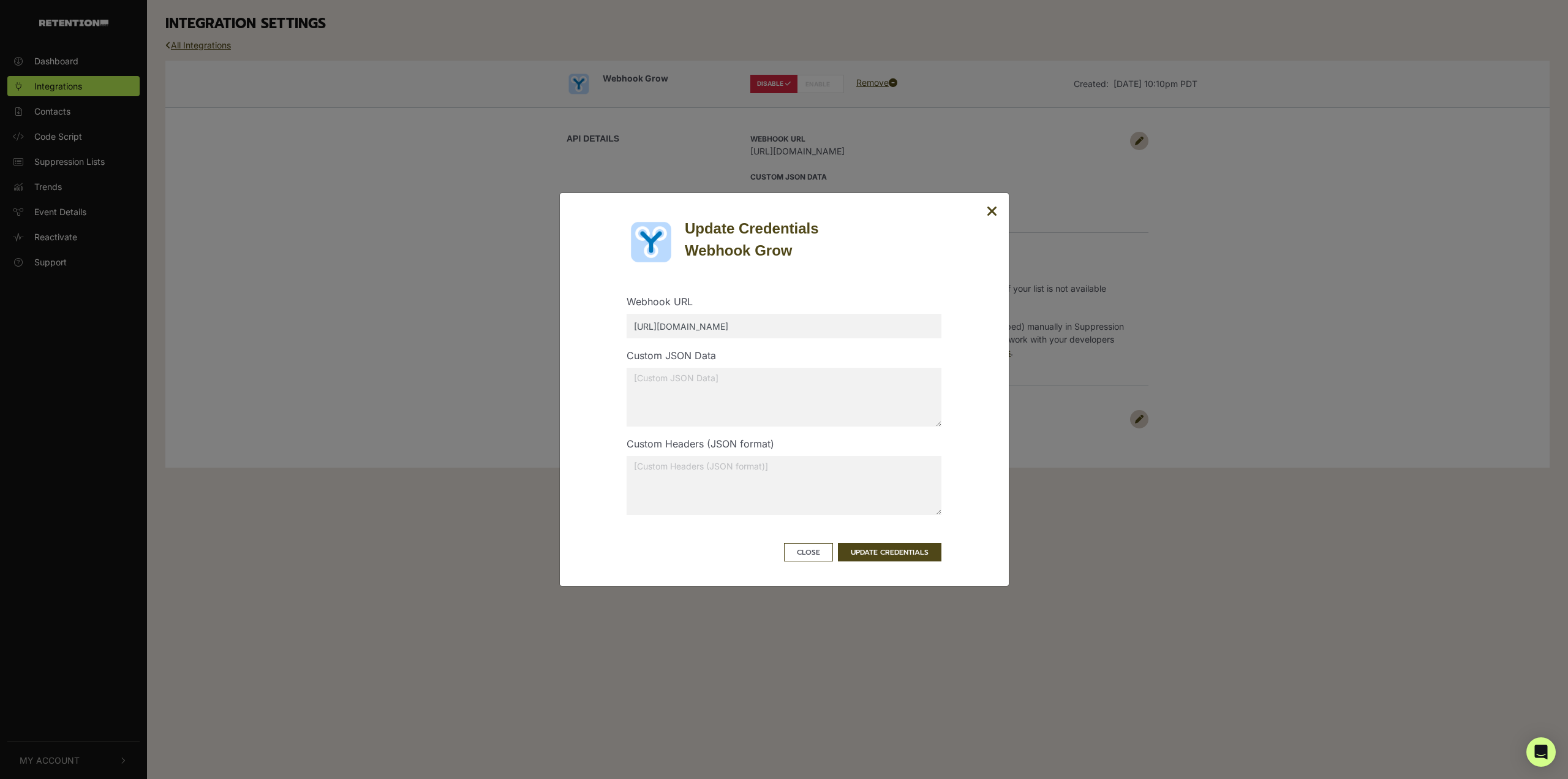
click at [725, 432] on div "Custom JSON Data" at bounding box center [784, 392] width 333 height 88
click at [736, 402] on textarea at bounding box center [784, 397] width 315 height 59
click at [862, 493] on textarea at bounding box center [784, 485] width 315 height 59
type textarea "{ "whew": true }"
click at [869, 552] on button "UPDATE CREDENTIALS" at bounding box center [889, 552] width 103 height 18
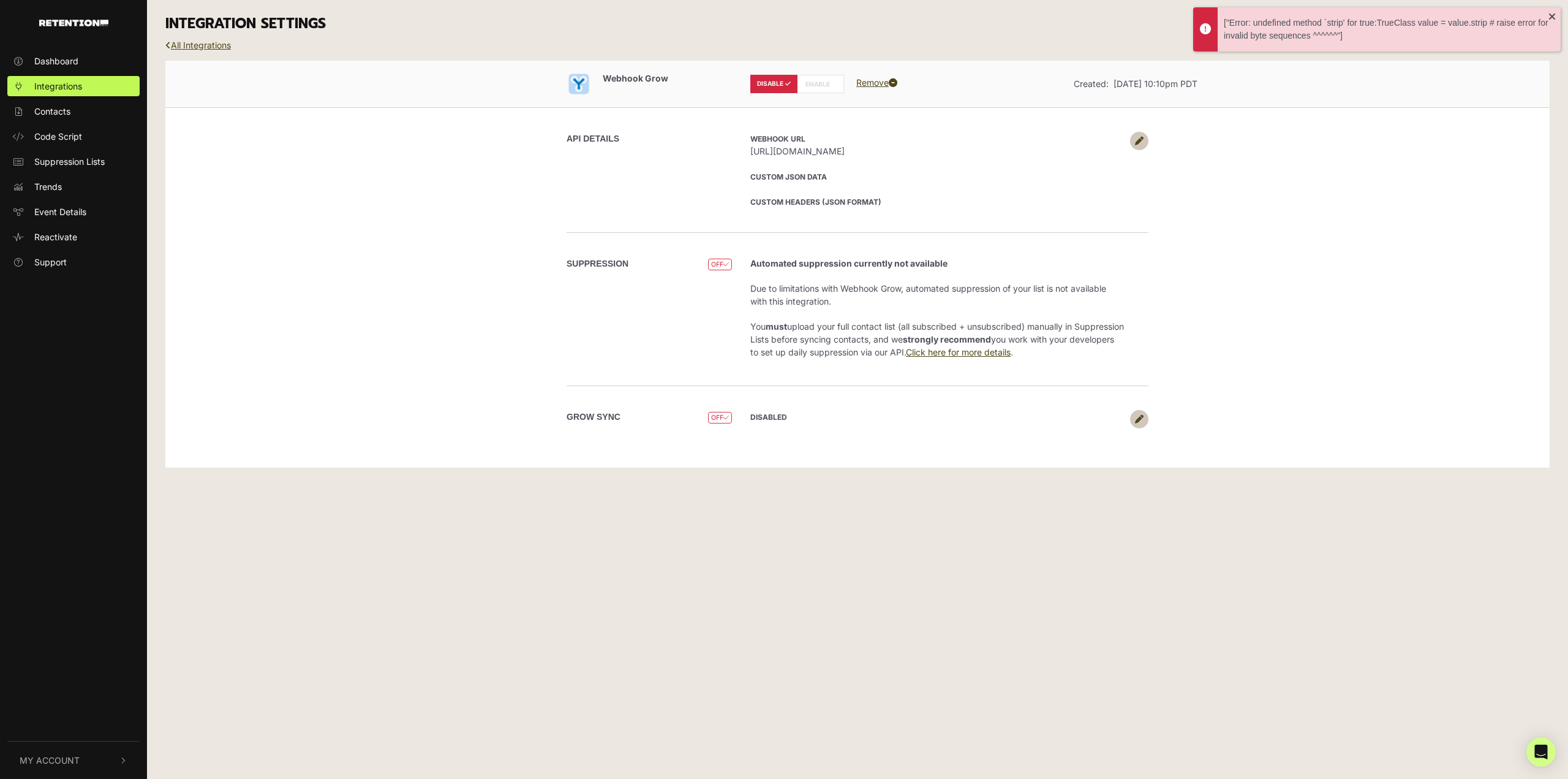
click at [1138, 145] on icon at bounding box center [1138, 140] width 8 height 8
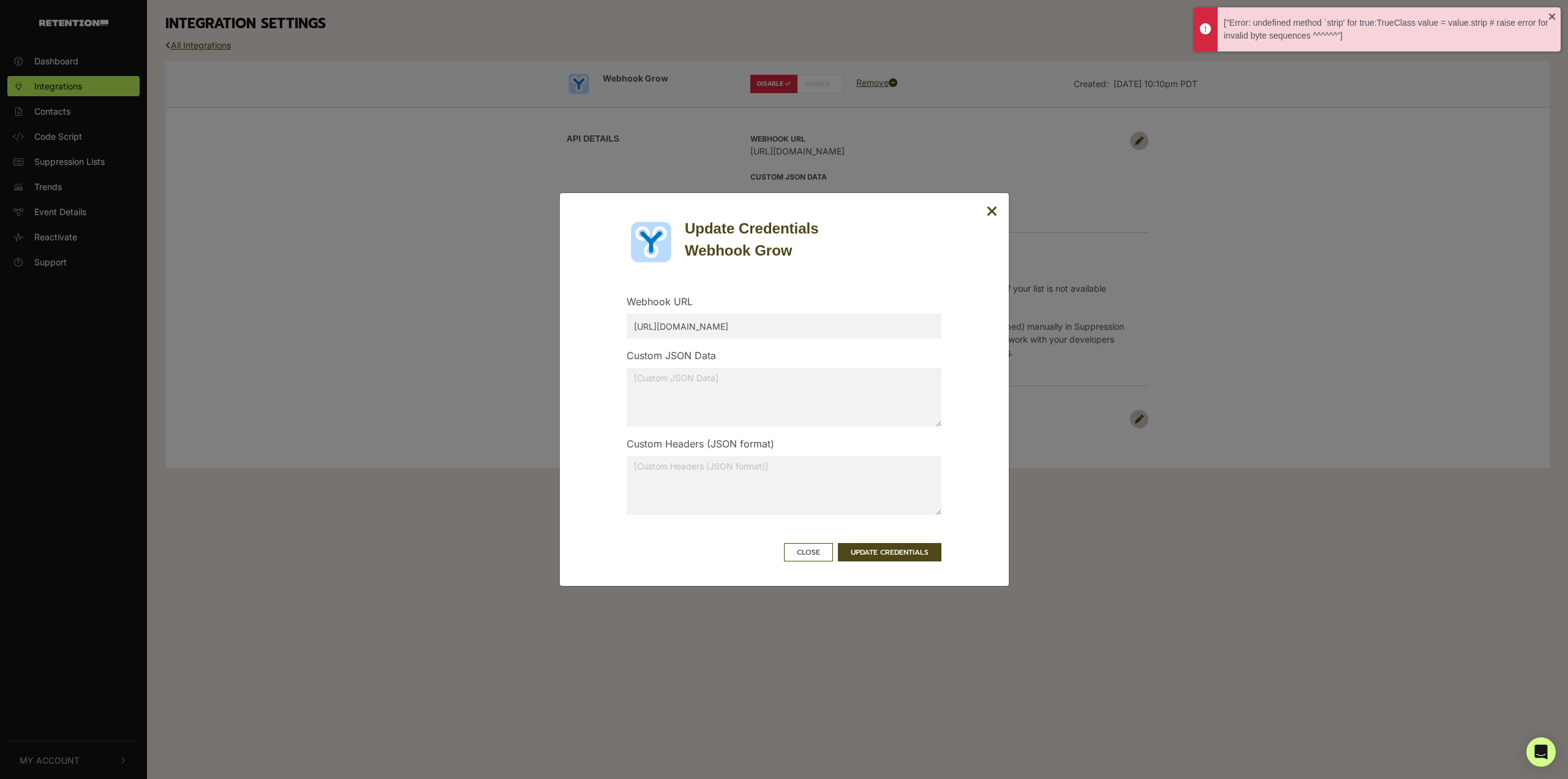
click at [731, 466] on textarea at bounding box center [784, 485] width 315 height 59
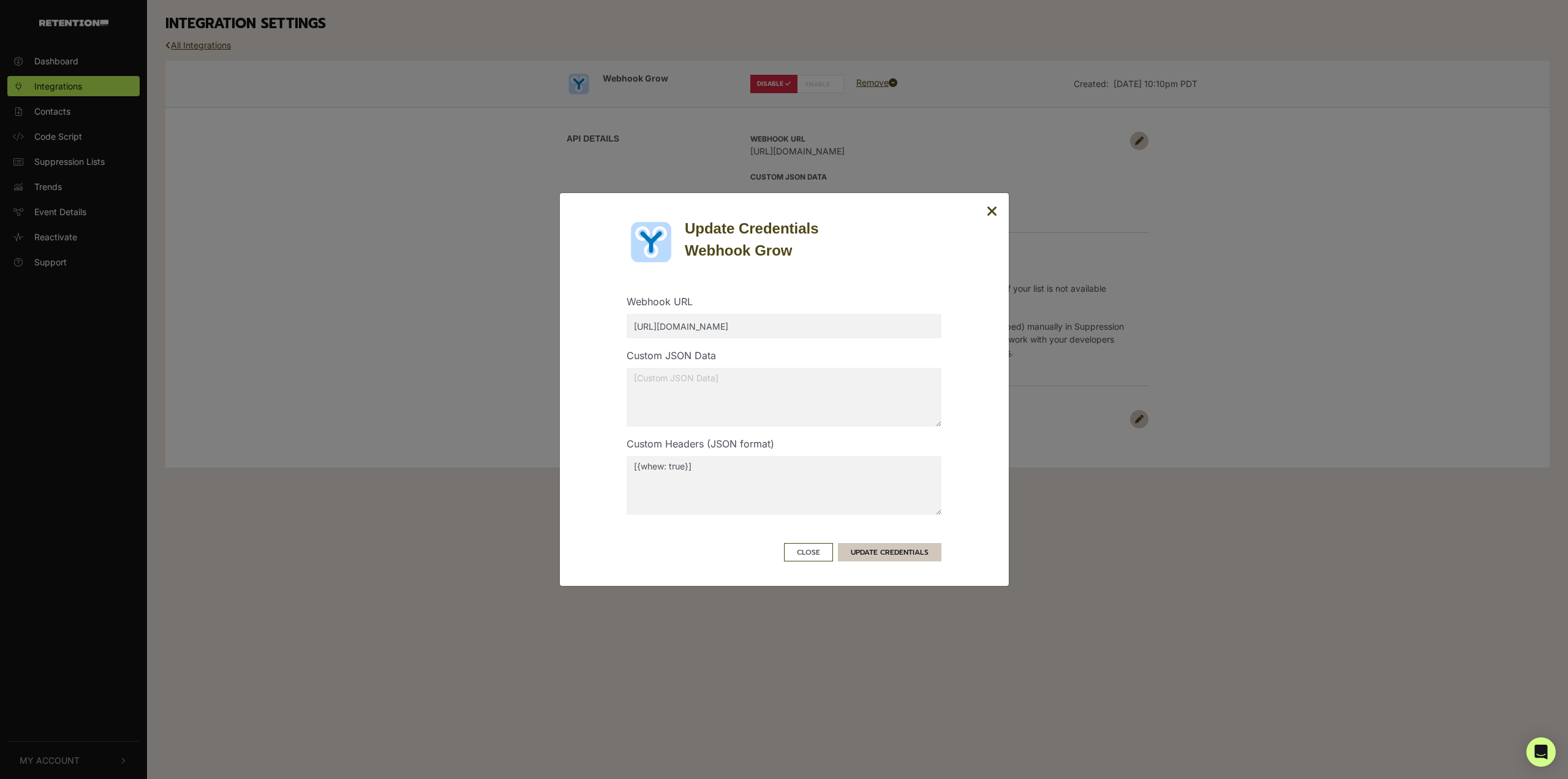
type textarea "[{whew: true}]"
click at [918, 554] on button "UPDATE CREDENTIALS" at bounding box center [889, 552] width 103 height 18
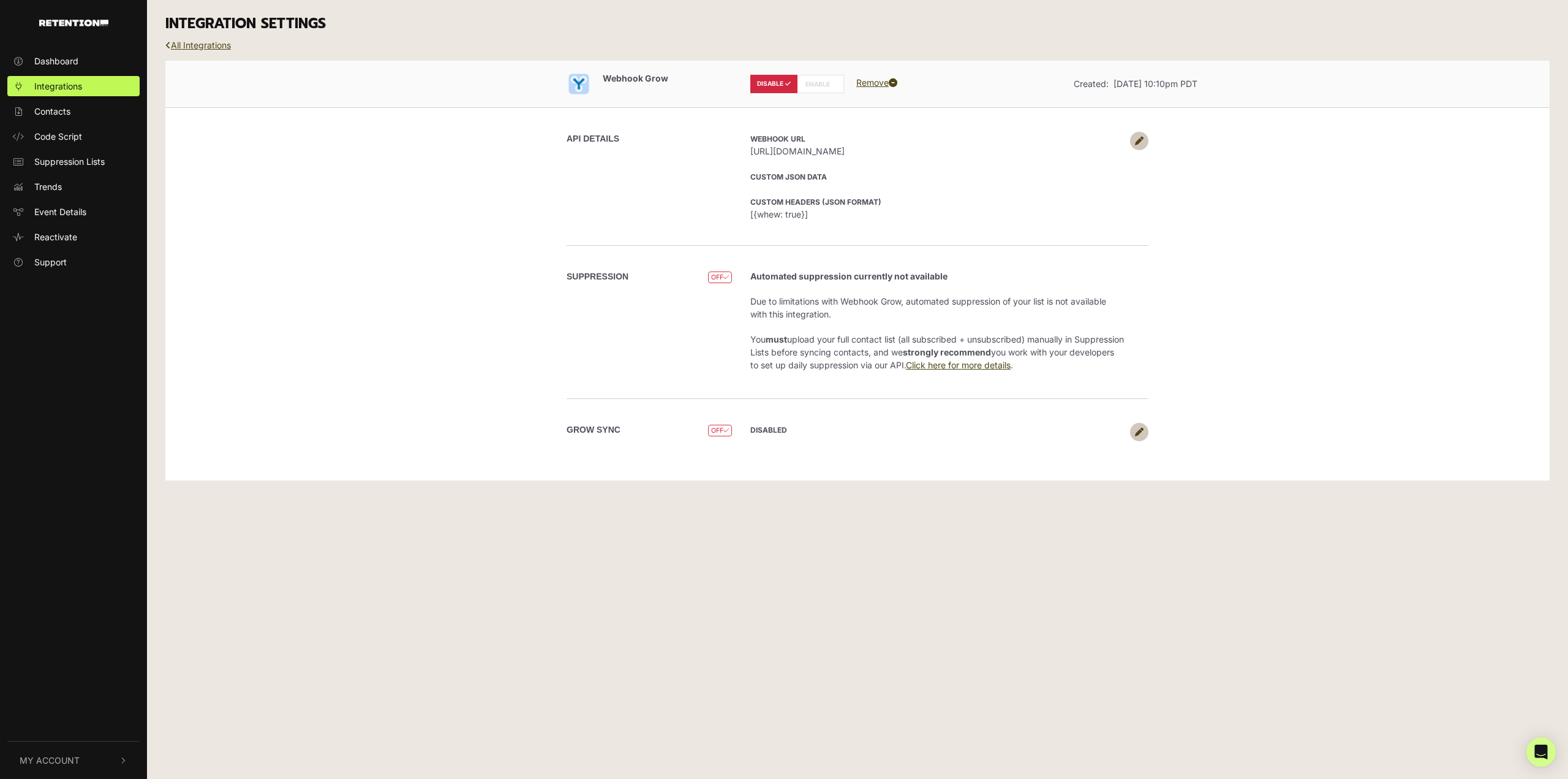
click at [1139, 136] on link at bounding box center [1139, 141] width 18 height 18
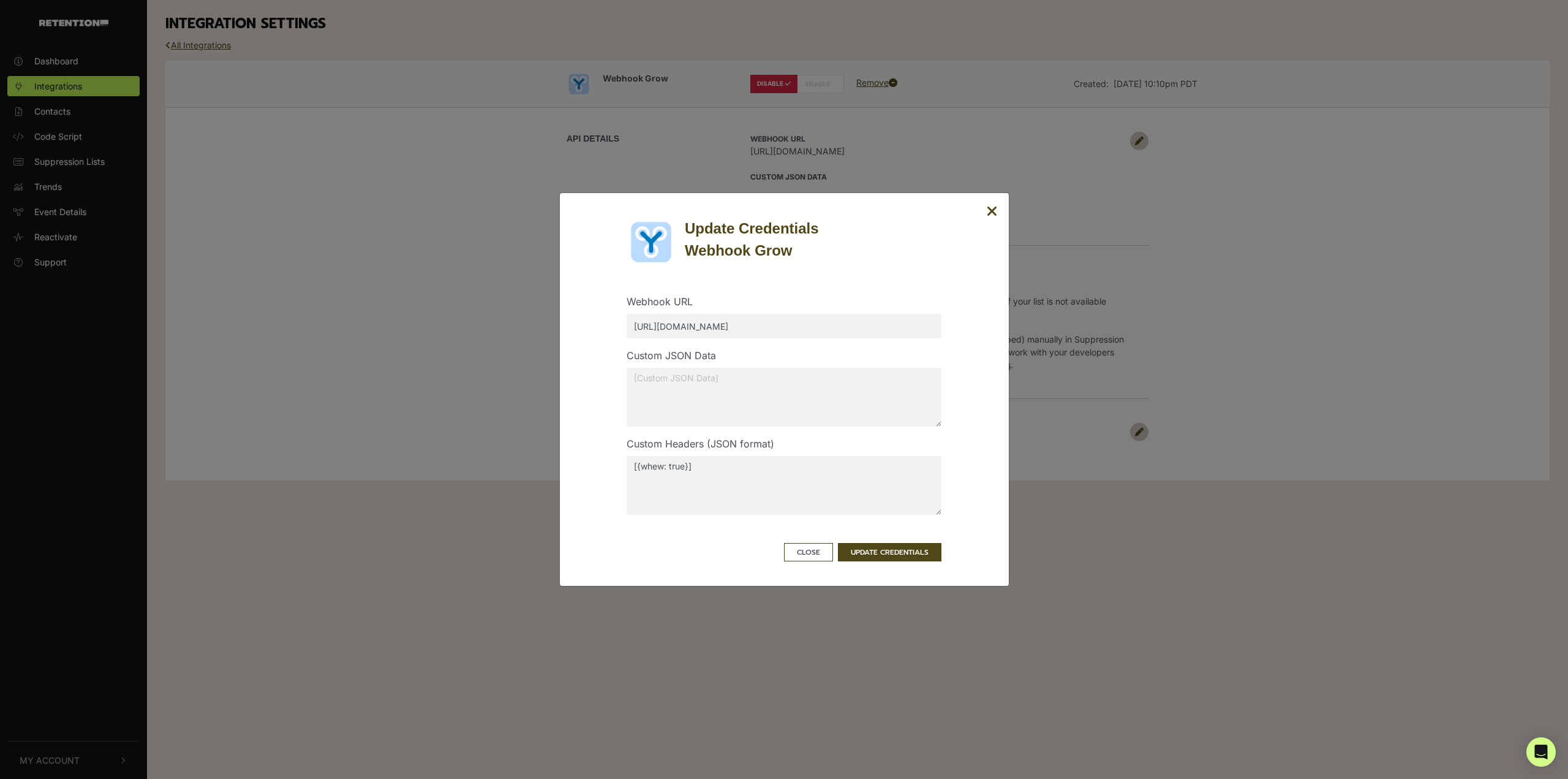
click at [765, 488] on textarea "[{whew: true}]" at bounding box center [784, 485] width 315 height 59
type textarea "[{ "Woboy": "HEH!" }]"
click at [777, 397] on textarea at bounding box center [784, 397] width 315 height 59
type textarea "[{"HEH": 42}]"
click at [926, 560] on button "UPDATE CREDENTIALS" at bounding box center [889, 552] width 103 height 18
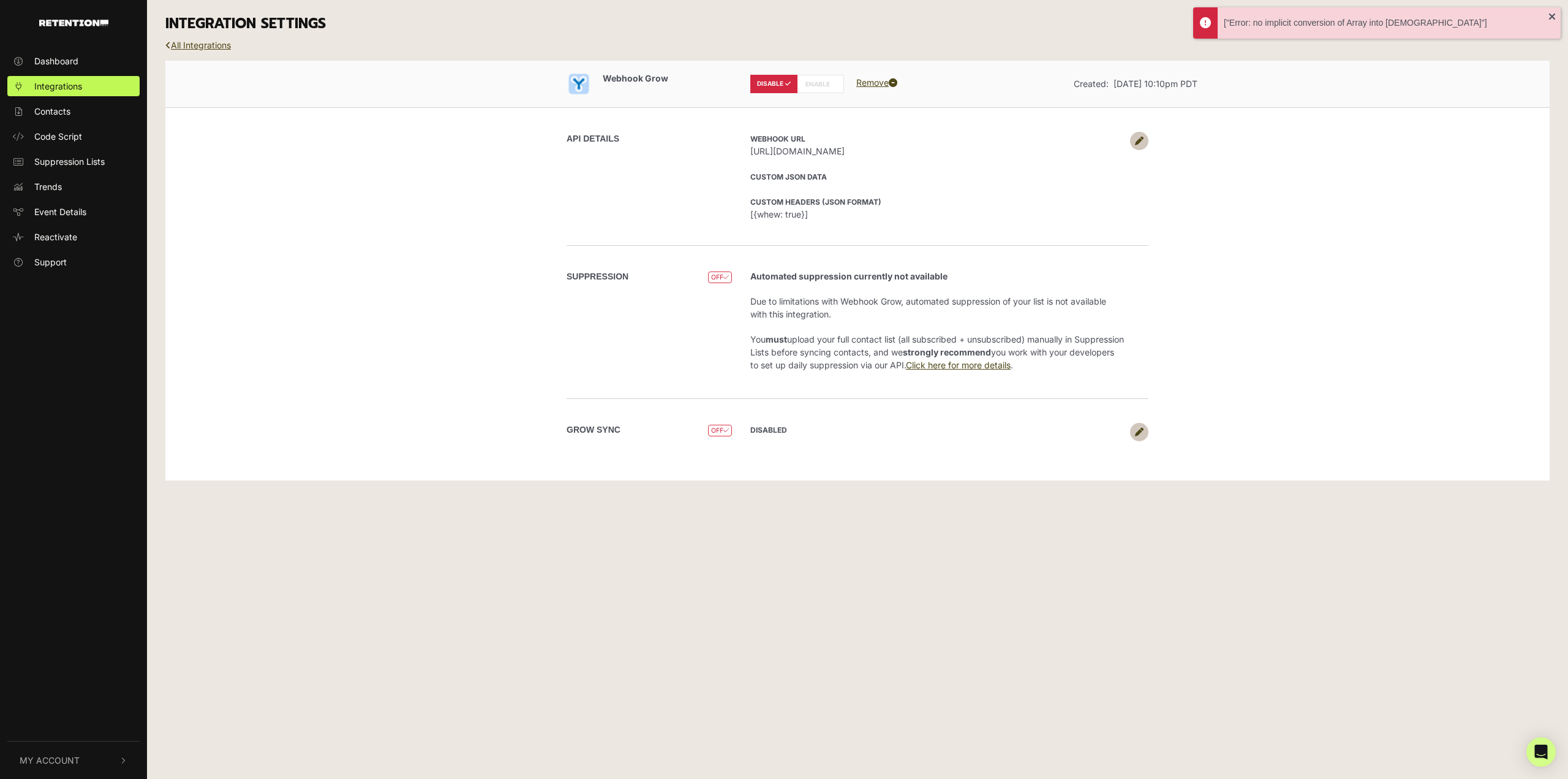
click at [1139, 147] on link at bounding box center [1139, 141] width 18 height 18
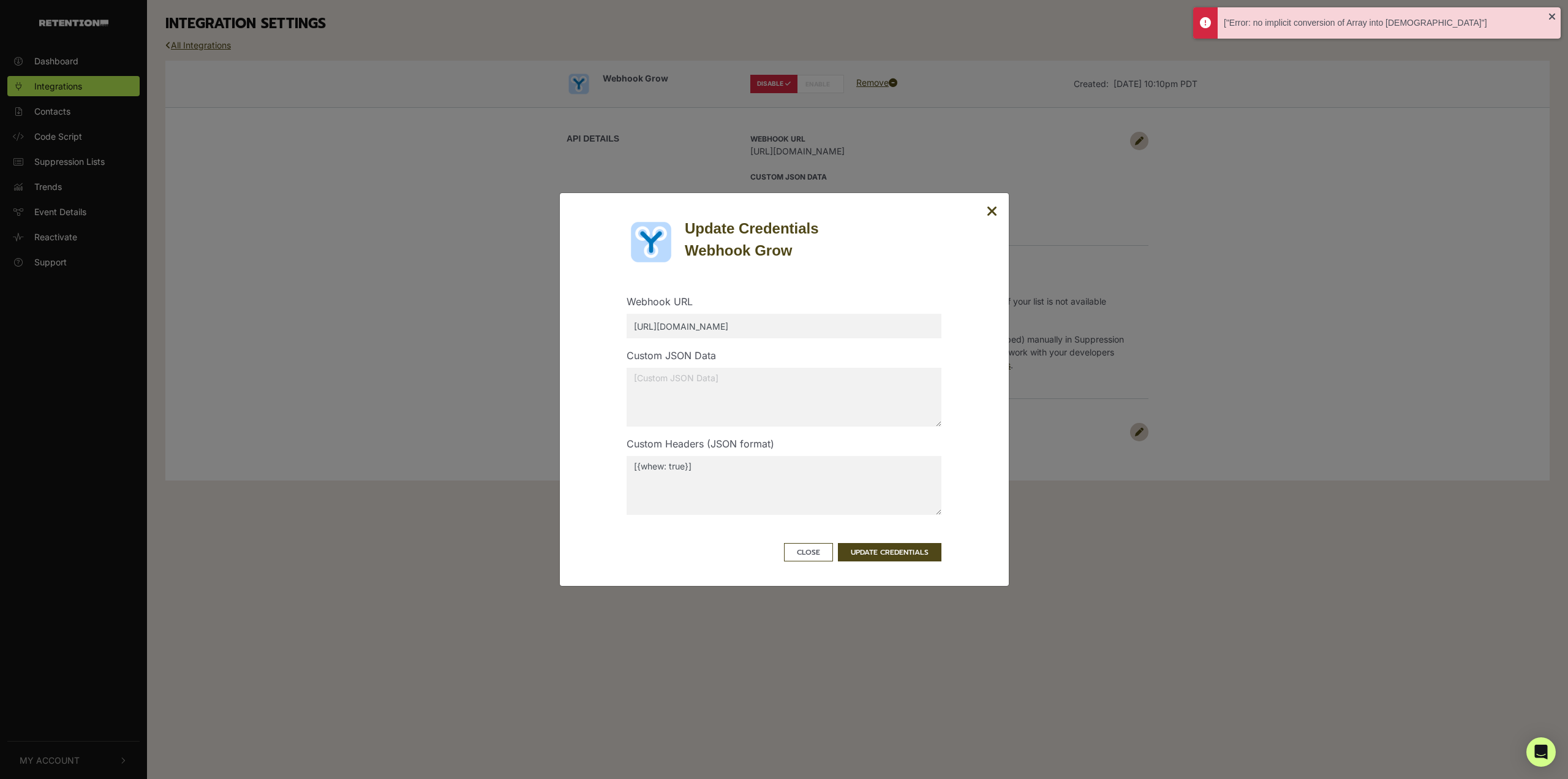
click at [795, 466] on textarea "[{whew: true}]" at bounding box center [784, 485] width 315 height 59
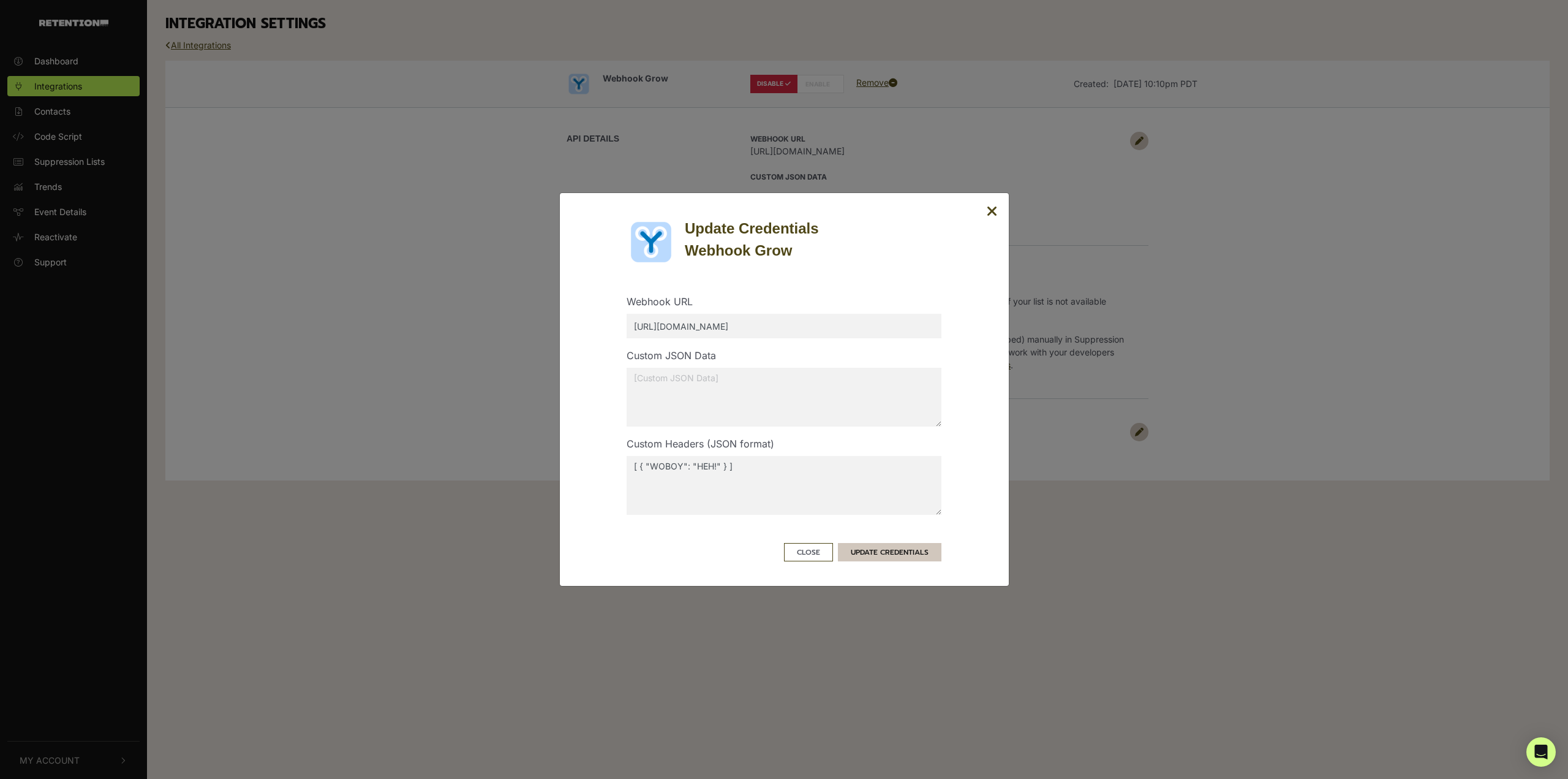
type textarea "[ { "WOBOY": "HEH!" } ]"
click at [901, 554] on button "UPDATE CREDENTIALS" at bounding box center [889, 552] width 103 height 18
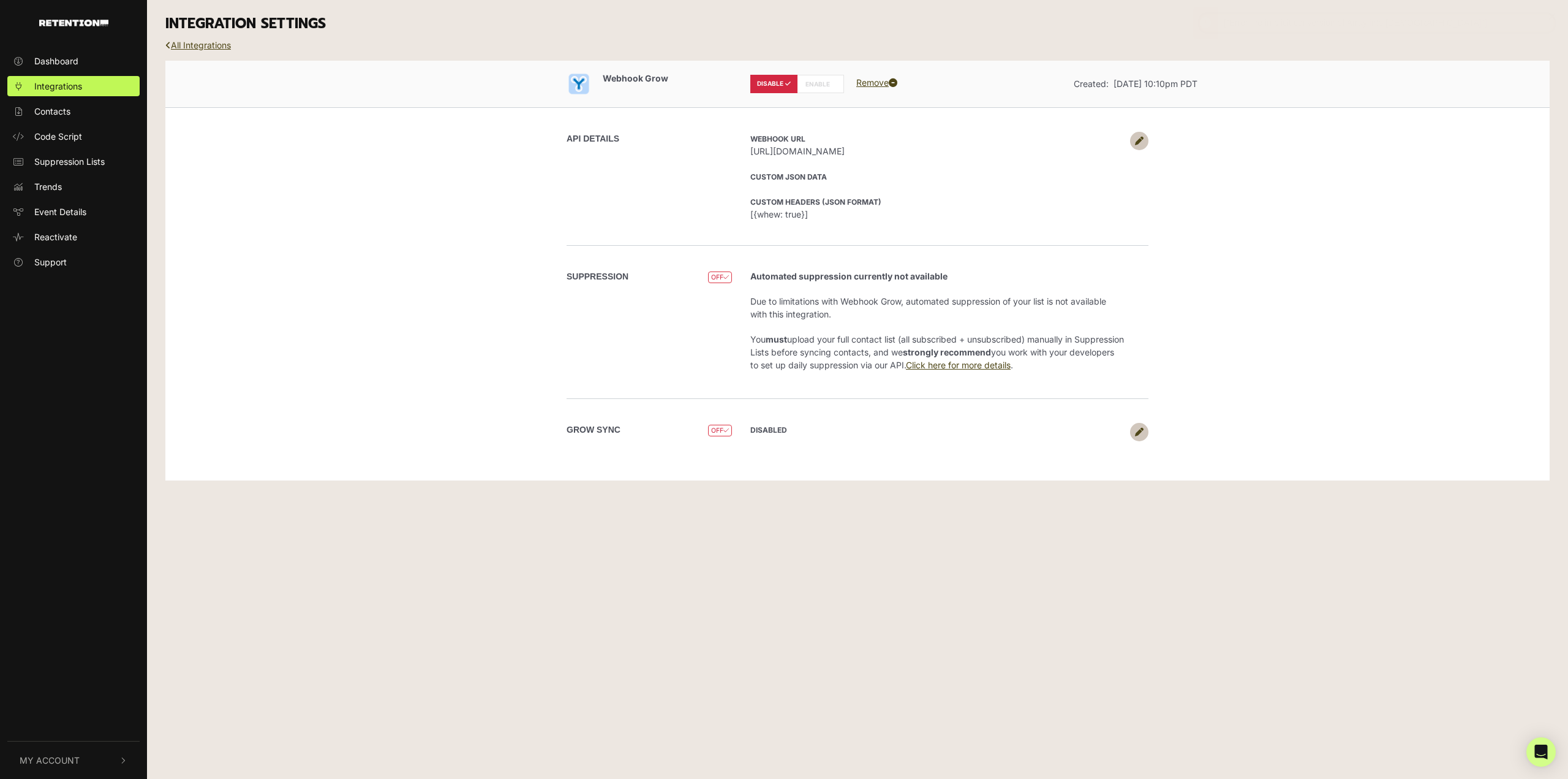
click at [1139, 134] on link at bounding box center [1139, 141] width 18 height 18
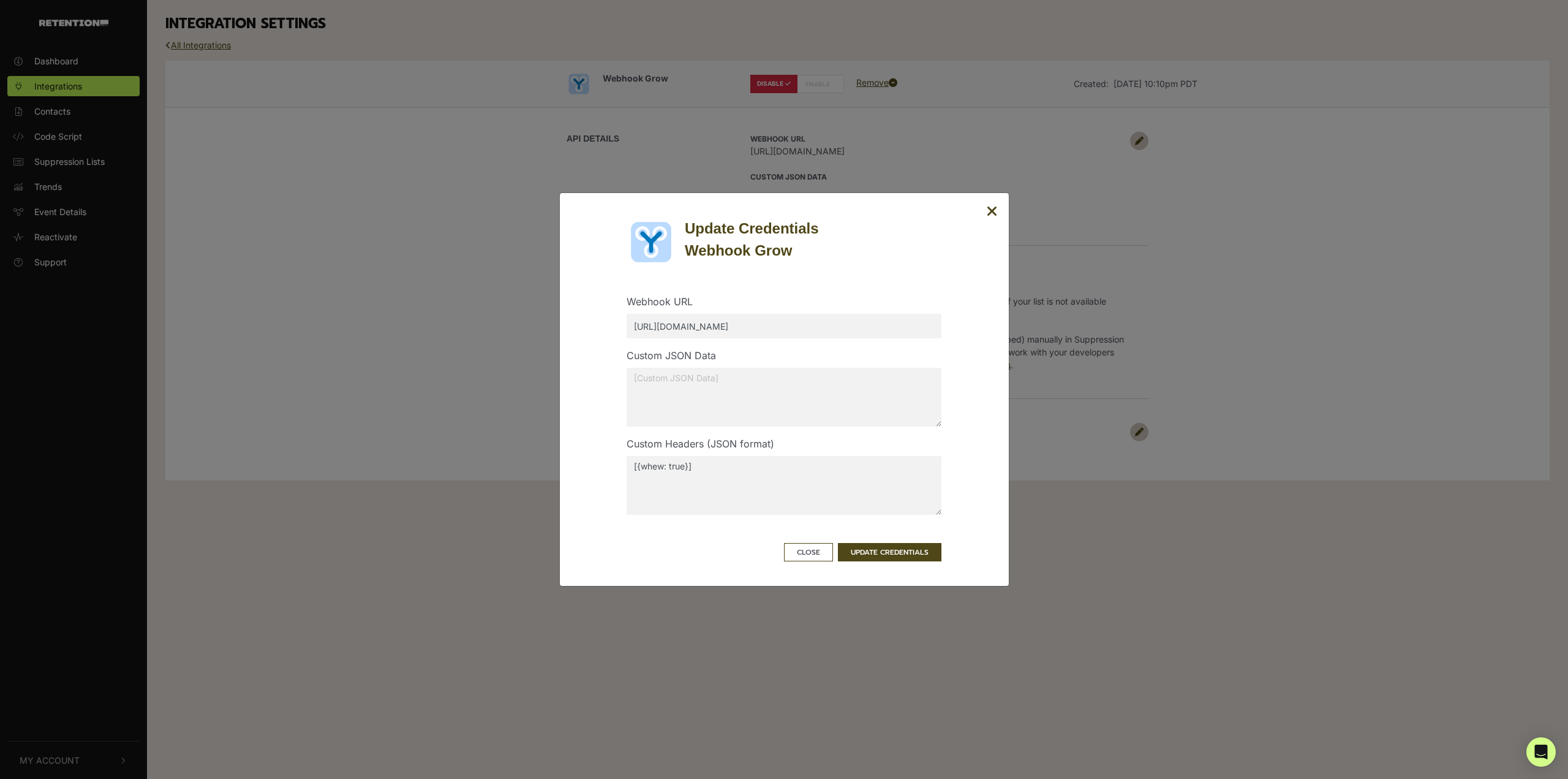
click at [798, 459] on textarea "[{whew: true}]" at bounding box center [784, 485] width 315 height 59
type textarea "[{ HEH: true }]"
click at [881, 563] on div "Update Credentials Webhook Grow Webhook URL [URL][DOMAIN_NAME] Custom JSON Data…" at bounding box center [783, 390] width 450 height 394
click at [878, 554] on button "UPDATE CREDENTIALS" at bounding box center [889, 552] width 103 height 18
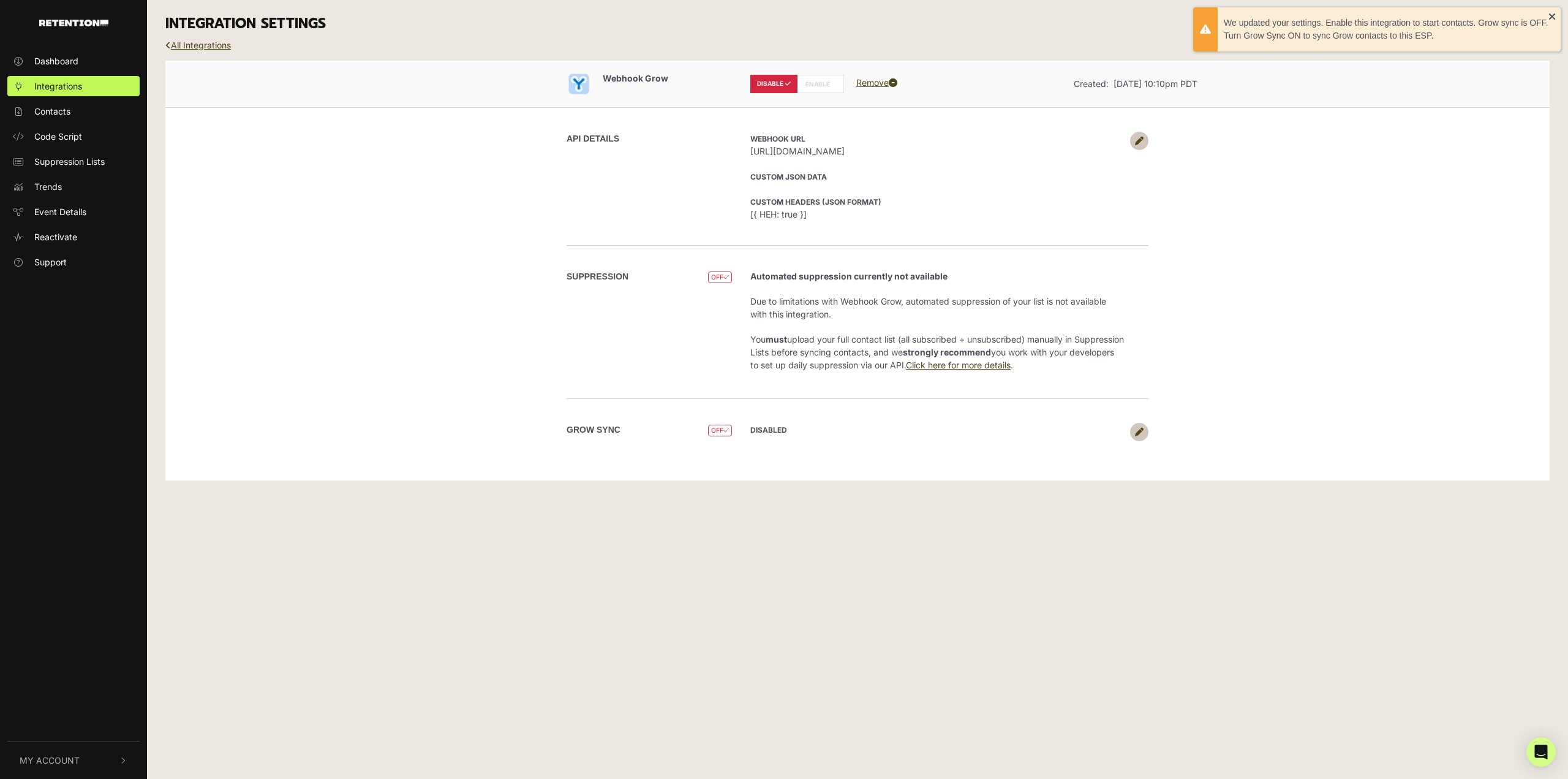
click at [1137, 139] on icon at bounding box center [1138, 140] width 8 height 8
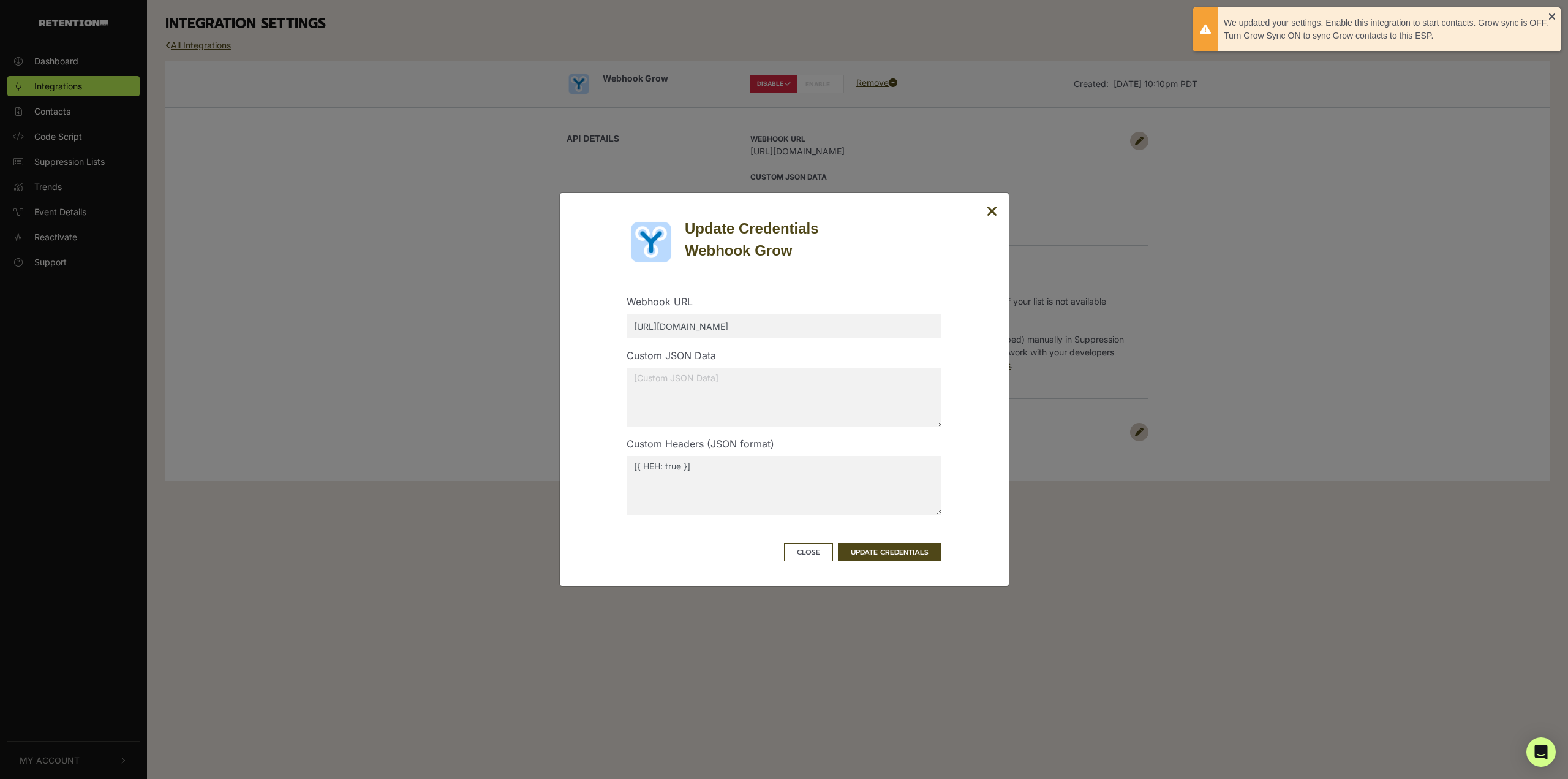
click at [648, 472] on textarea "[{ HEH: true }]" at bounding box center [784, 485] width 315 height 59
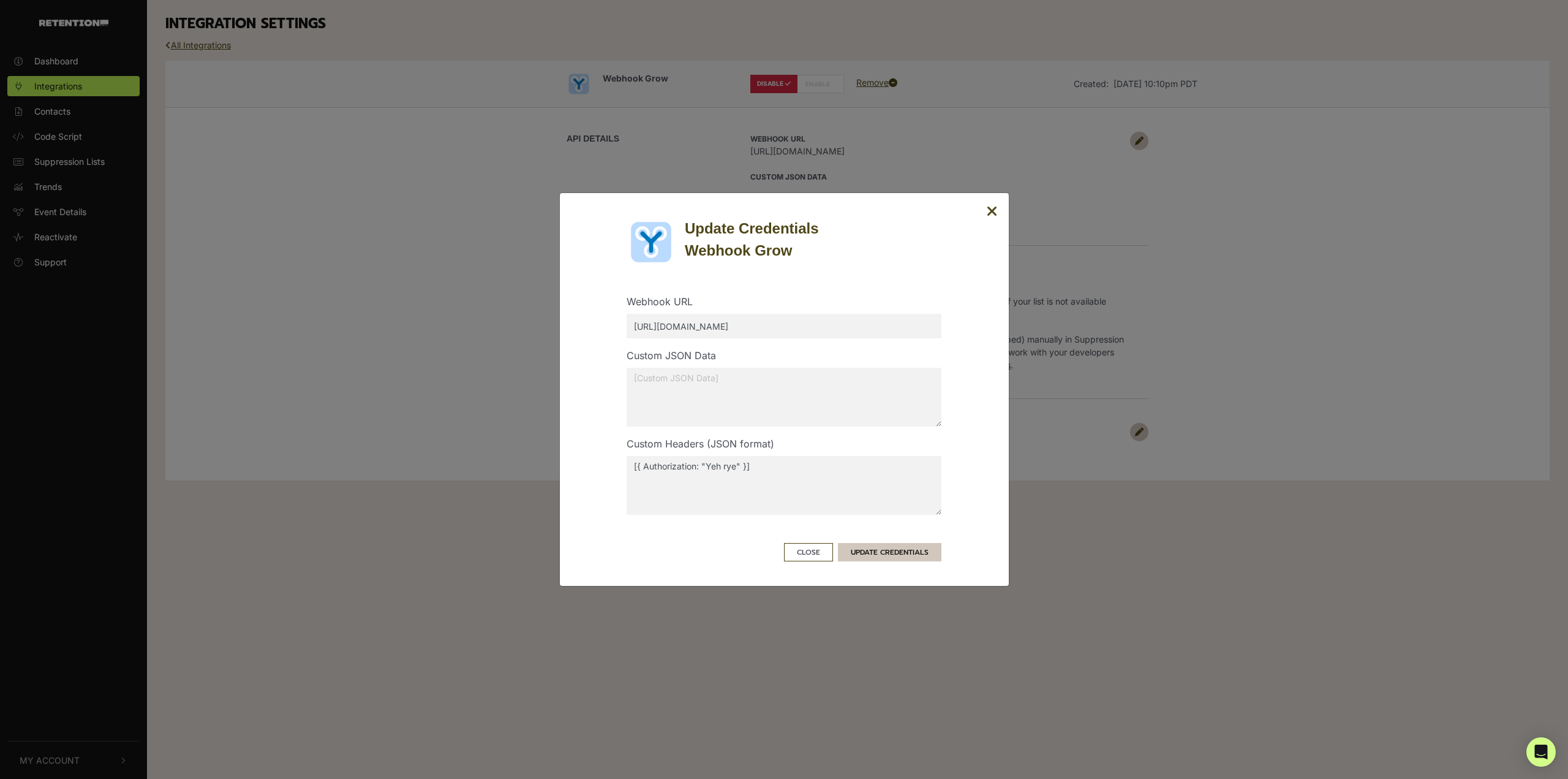
type textarea "[{ Authorization: "Yeh rye" }]"
click at [915, 554] on button "UPDATE CREDENTIALS" at bounding box center [889, 552] width 103 height 18
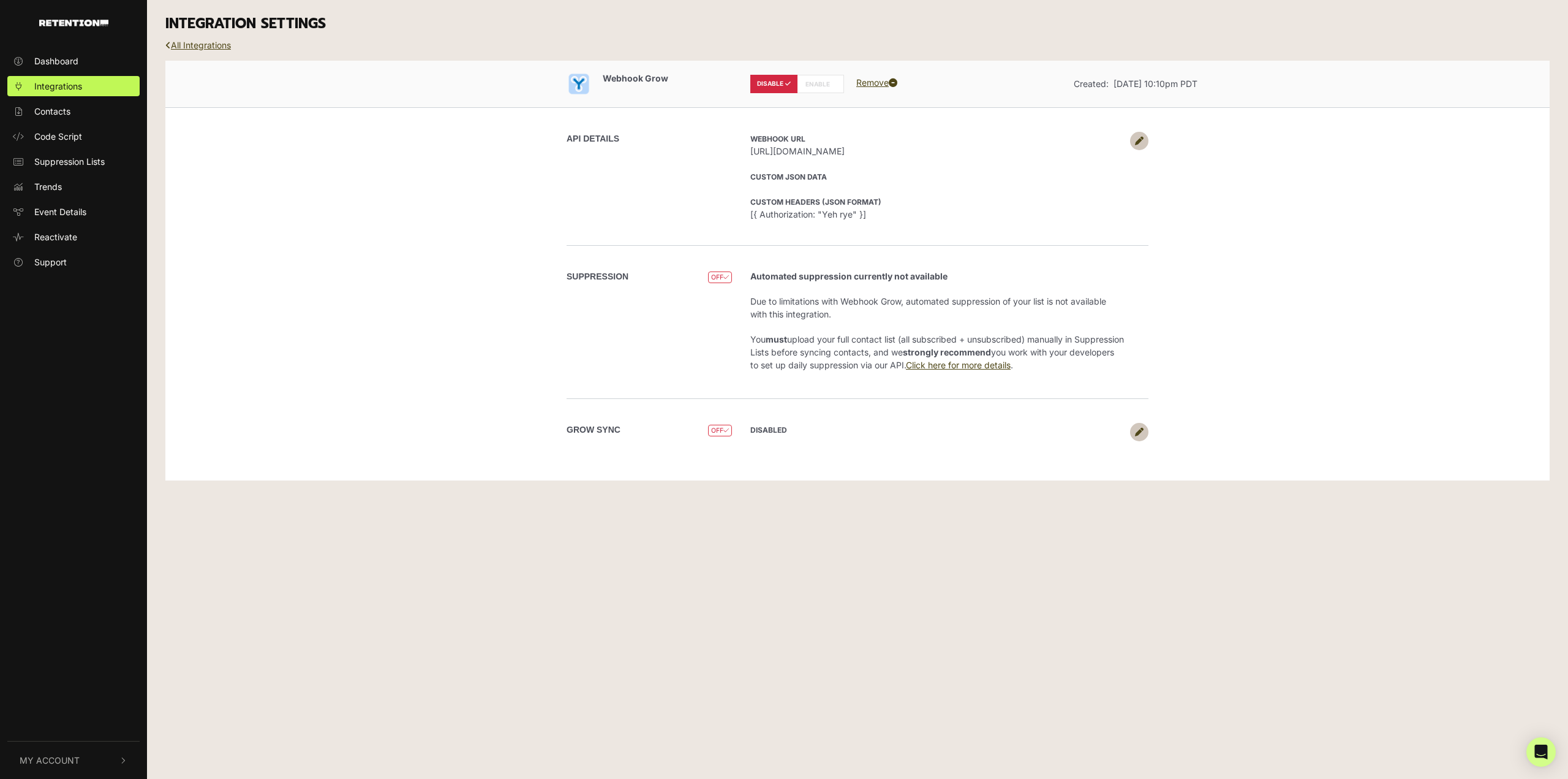
click at [1138, 142] on icon at bounding box center [1138, 140] width 8 height 8
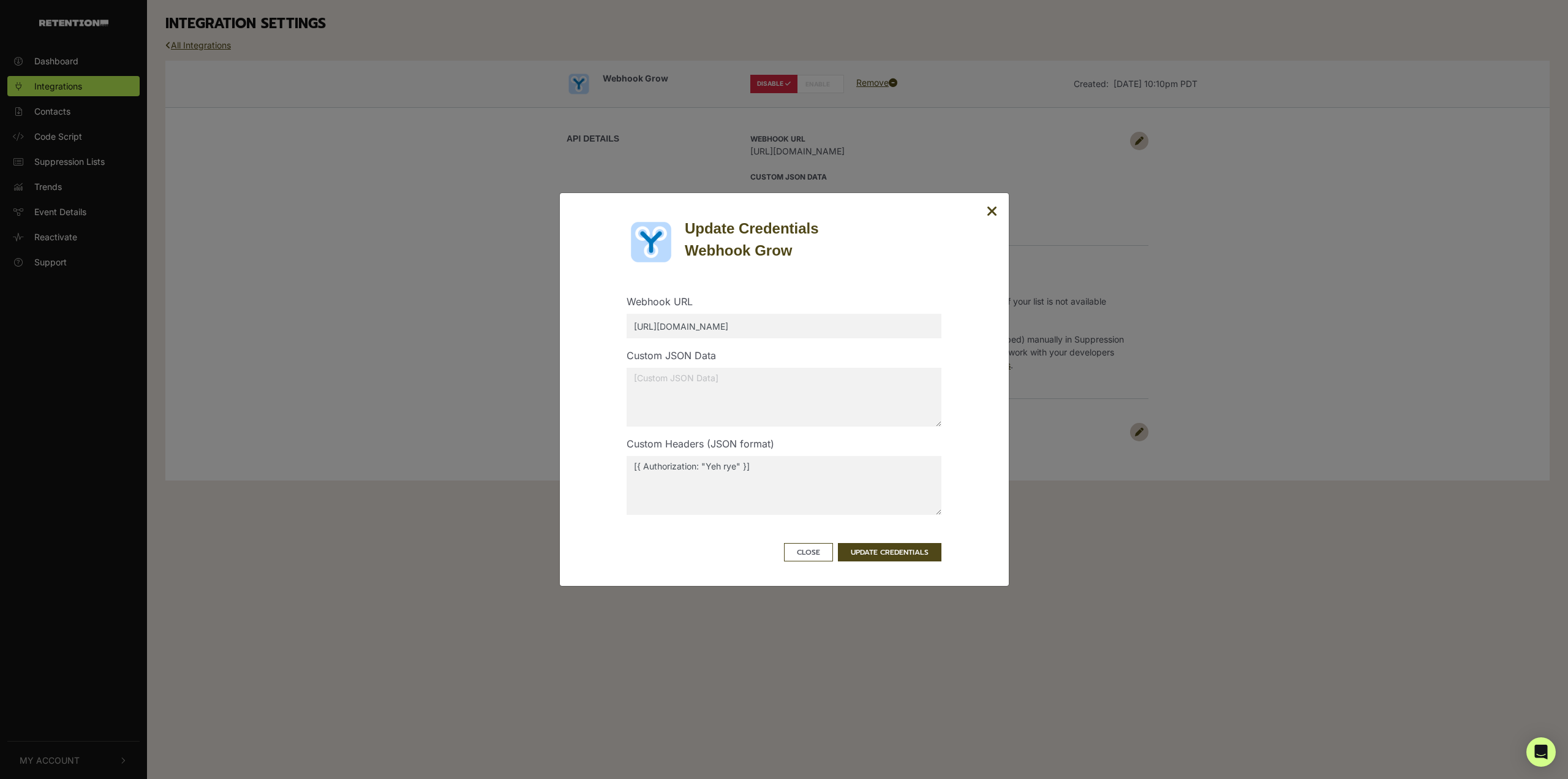
click at [802, 483] on textarea "[{ Authorization: "Yeh rye" }]" at bounding box center [784, 485] width 315 height 59
click at [861, 392] on textarea at bounding box center [784, 397] width 315 height 59
type textarea "[{ woboy: true }]"
click at [921, 553] on button "UPDATE CREDENTIALS" at bounding box center [889, 552] width 103 height 18
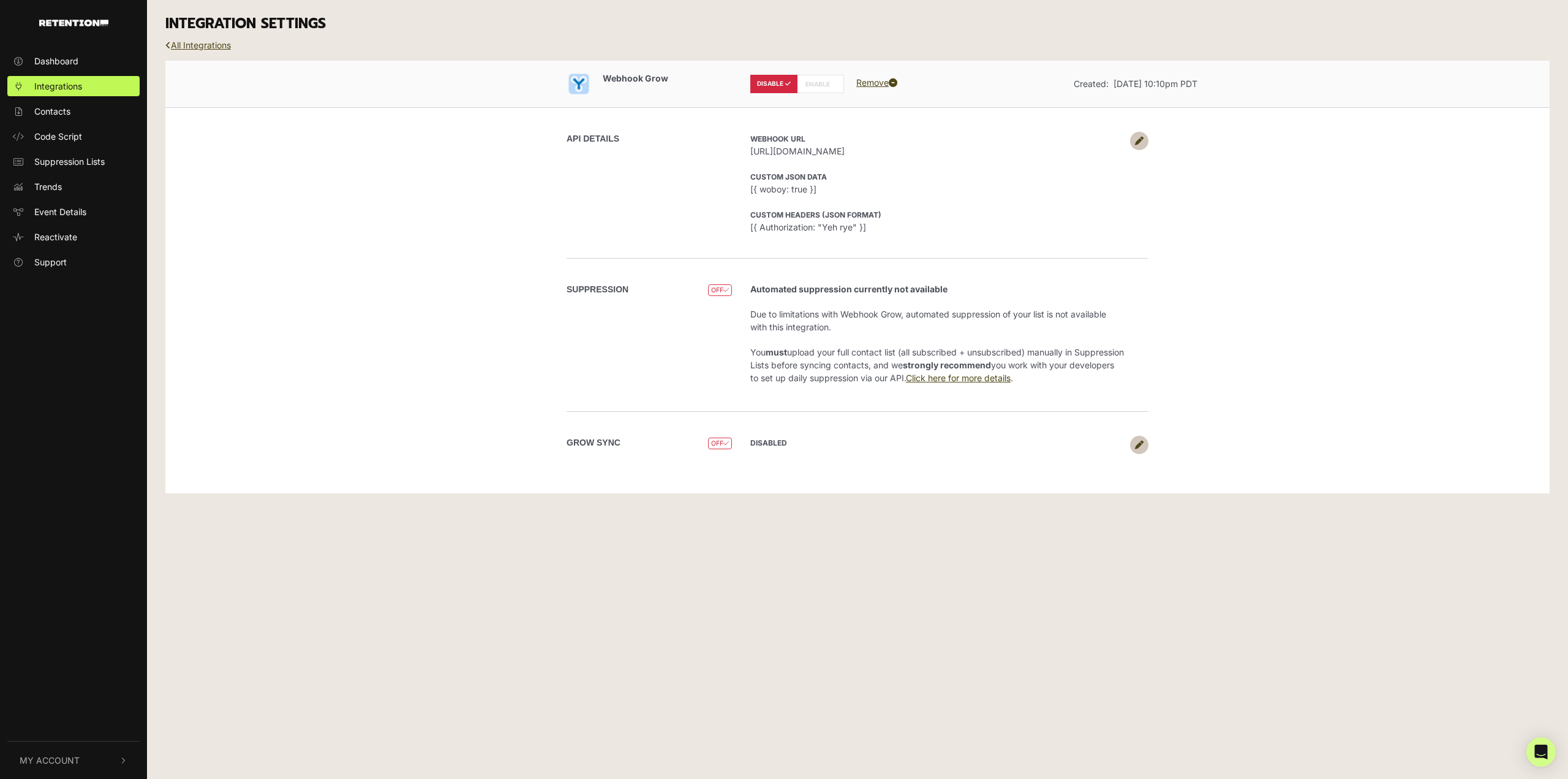
click at [1139, 138] on icon at bounding box center [1138, 140] width 8 height 8
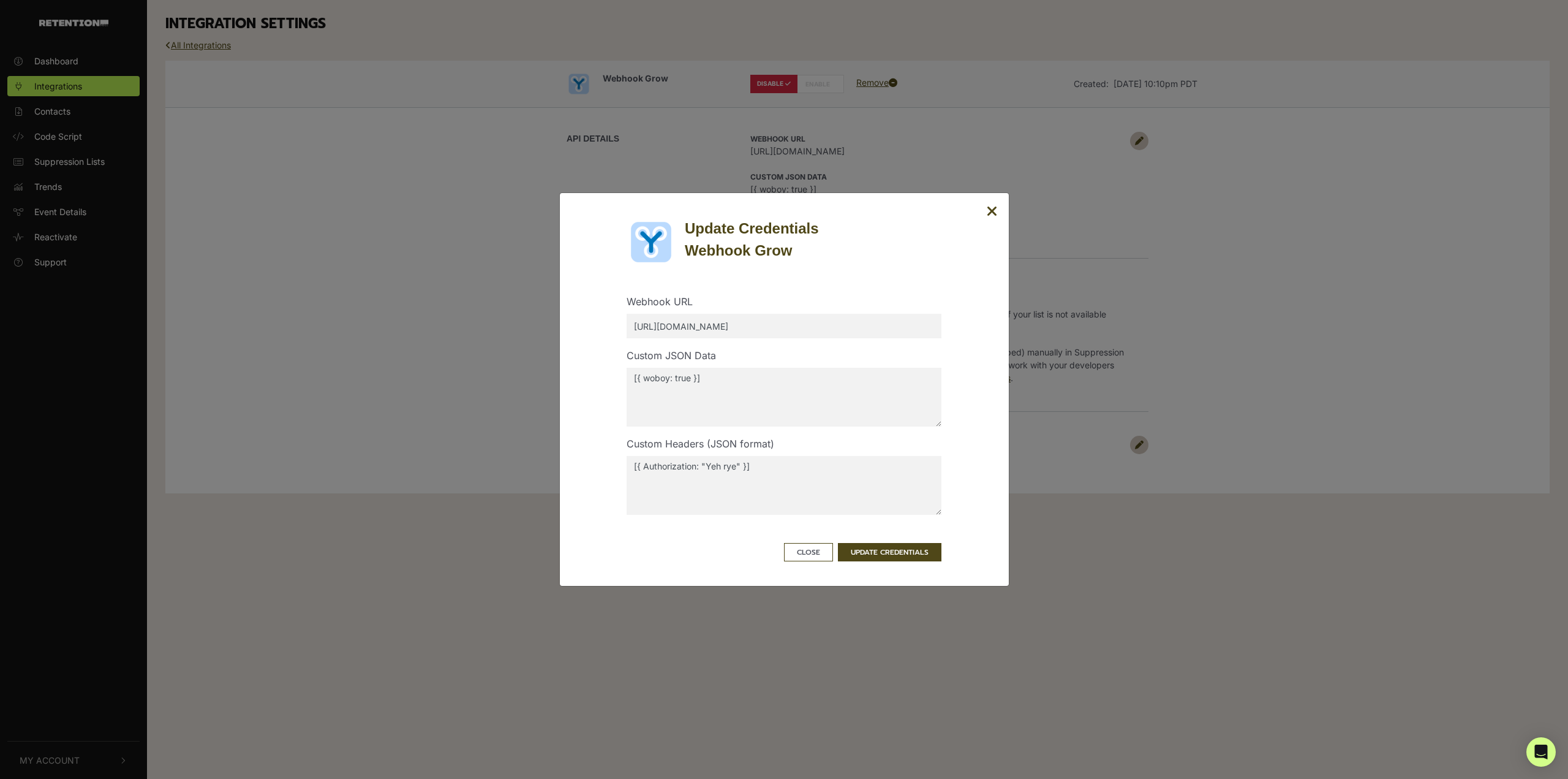
click at [817, 402] on textarea "[{ woboy: true }]" at bounding box center [784, 397] width 315 height 59
type textarea "[{ woboy: "yeh rye" }]"
click at [931, 557] on button "UPDATE CREDENTIALS" at bounding box center [889, 552] width 103 height 18
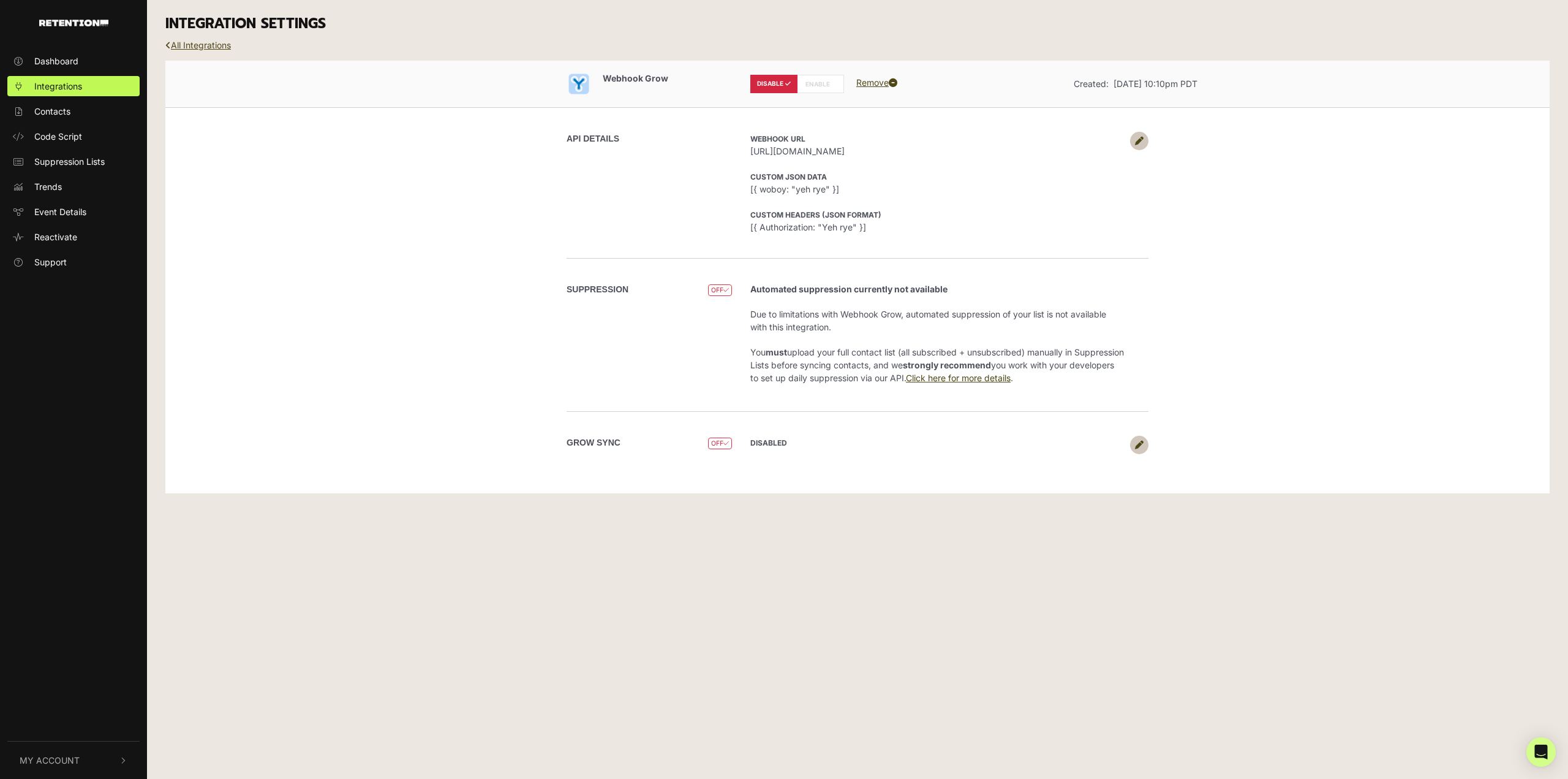
click at [1136, 144] on icon at bounding box center [1138, 140] width 8 height 8
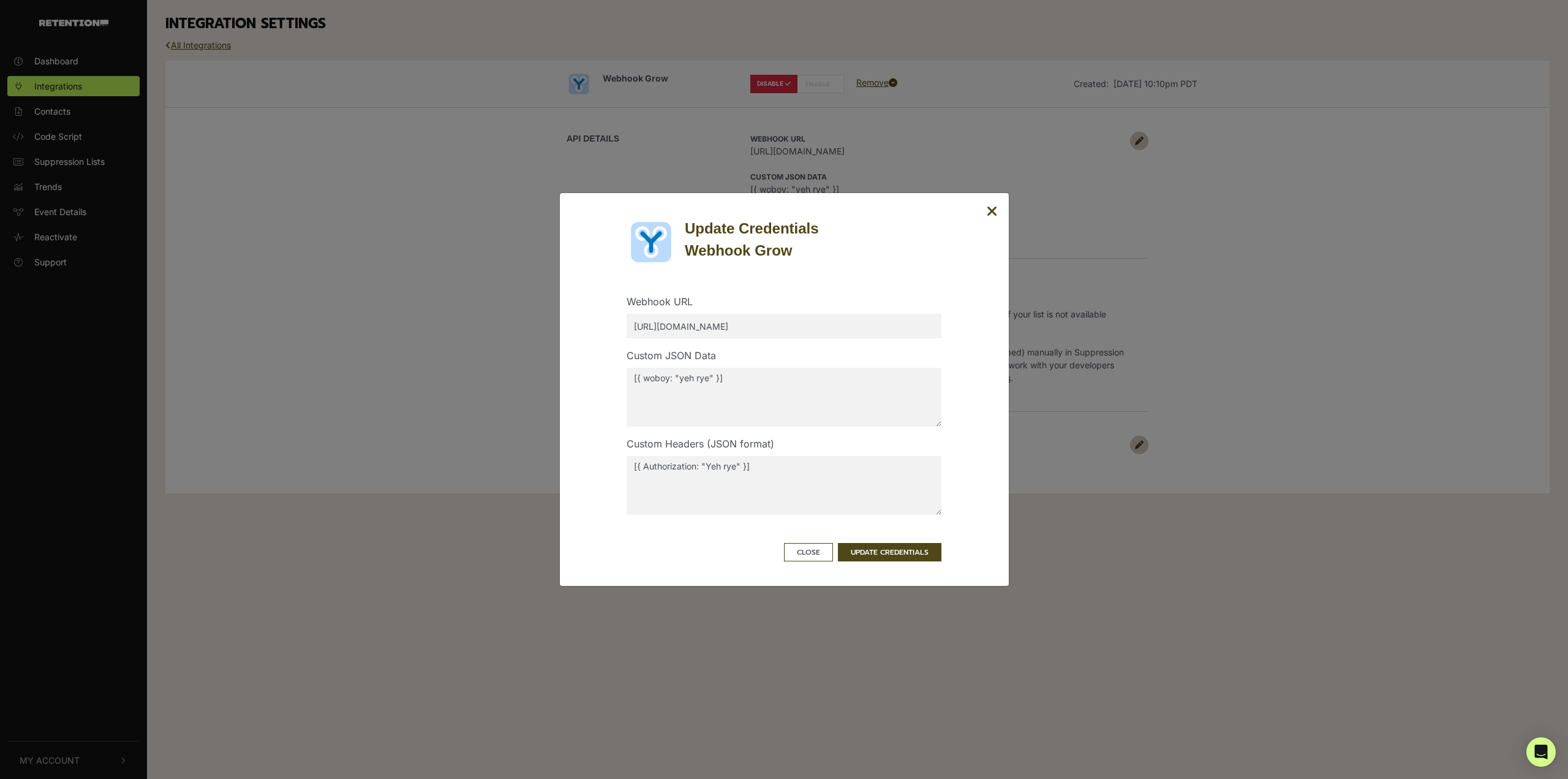
click at [811, 395] on textarea "[{ woboy: "yeh rye" }]" at bounding box center [784, 397] width 315 height 59
click at [836, 513] on textarea "[{ Authorization: "Yeh rye" }]" at bounding box center [784, 485] width 315 height 59
click at [871, 557] on button "UPDATE CREDENTIALS" at bounding box center [889, 552] width 103 height 18
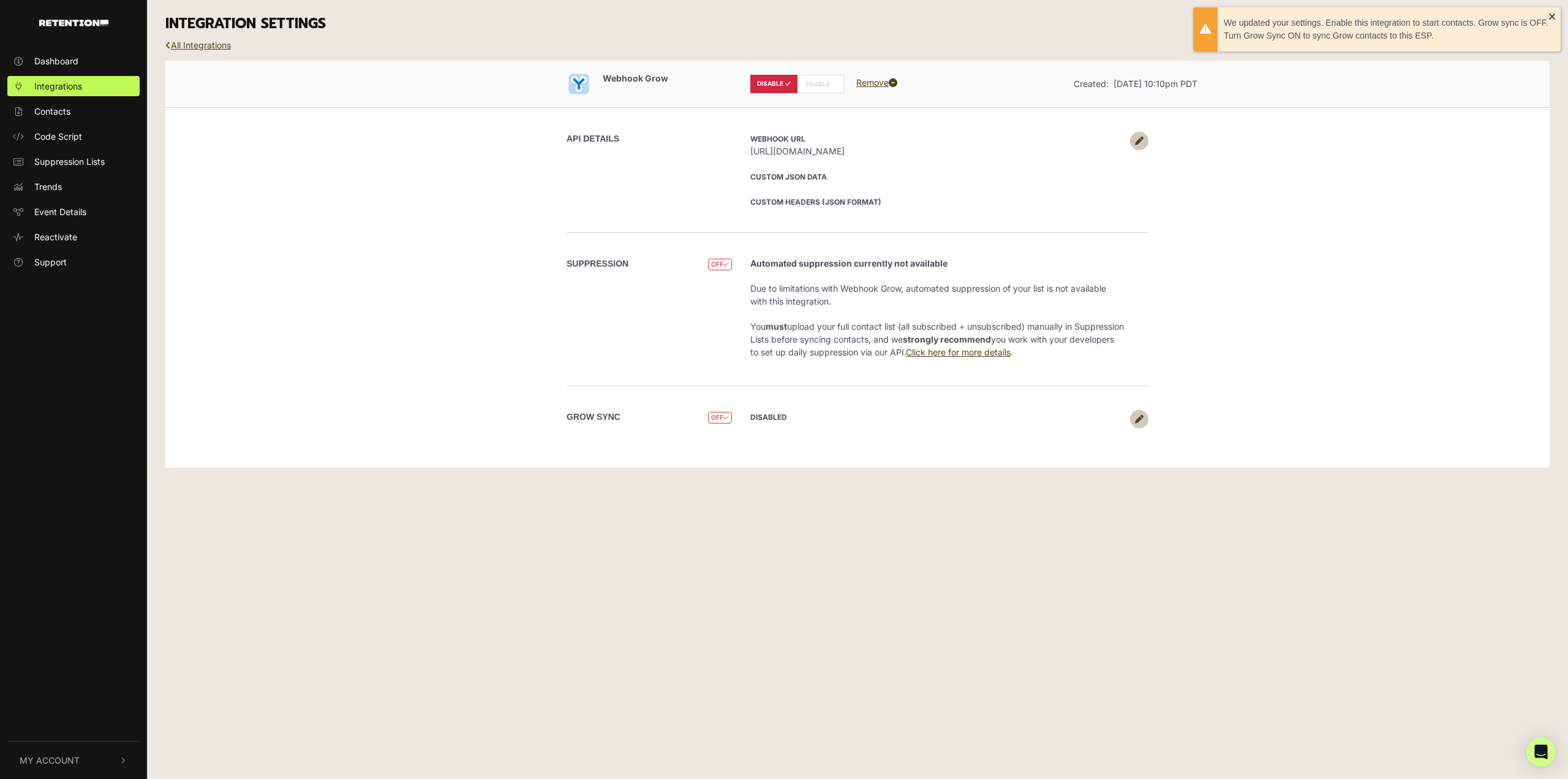
click at [975, 566] on div "Dashboard Integrations Contacts Code Script Suppression Lists Trends Event Deta…" at bounding box center [784, 390] width 1568 height 779
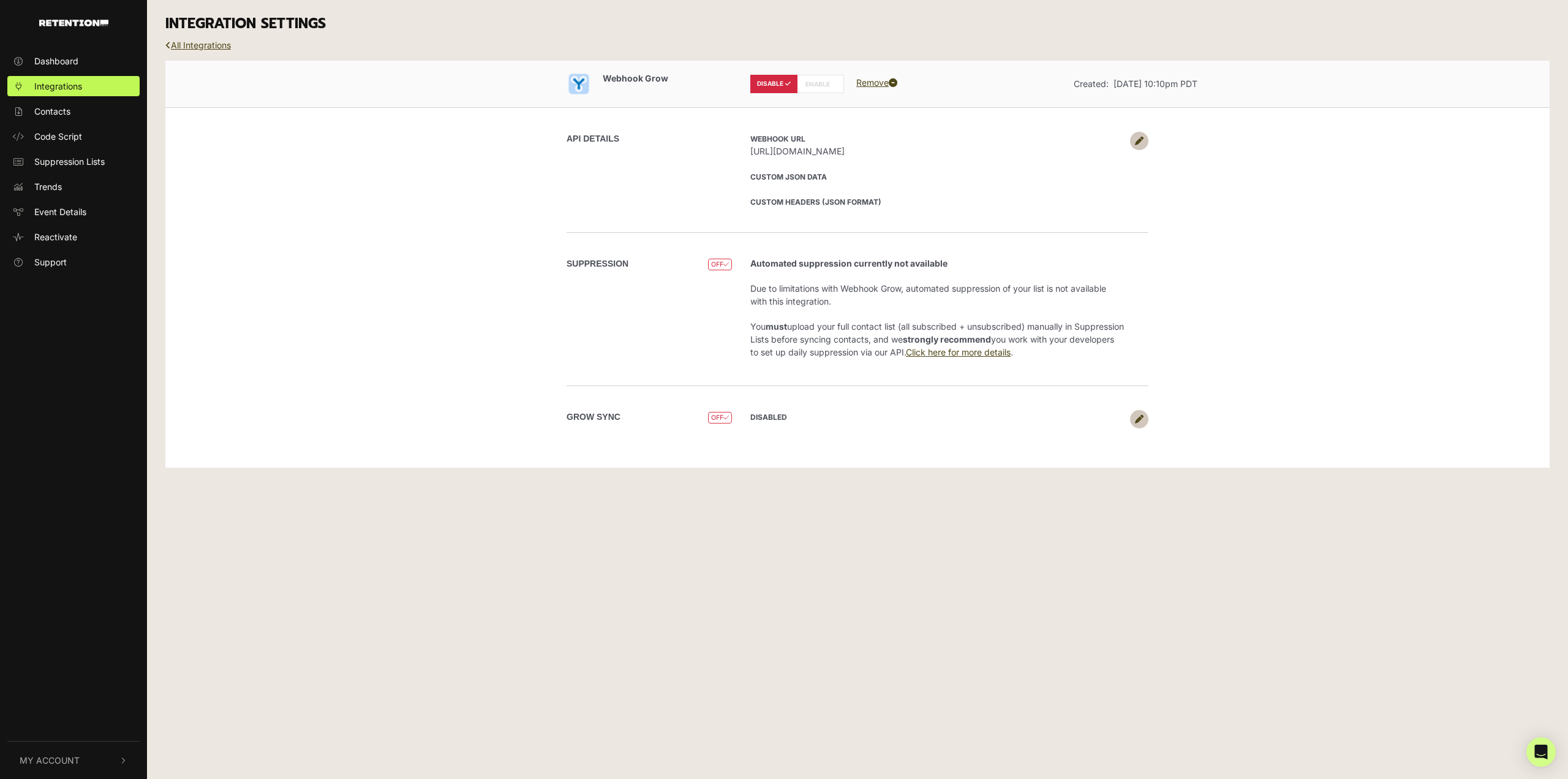
click at [1138, 148] on link at bounding box center [1139, 141] width 18 height 18
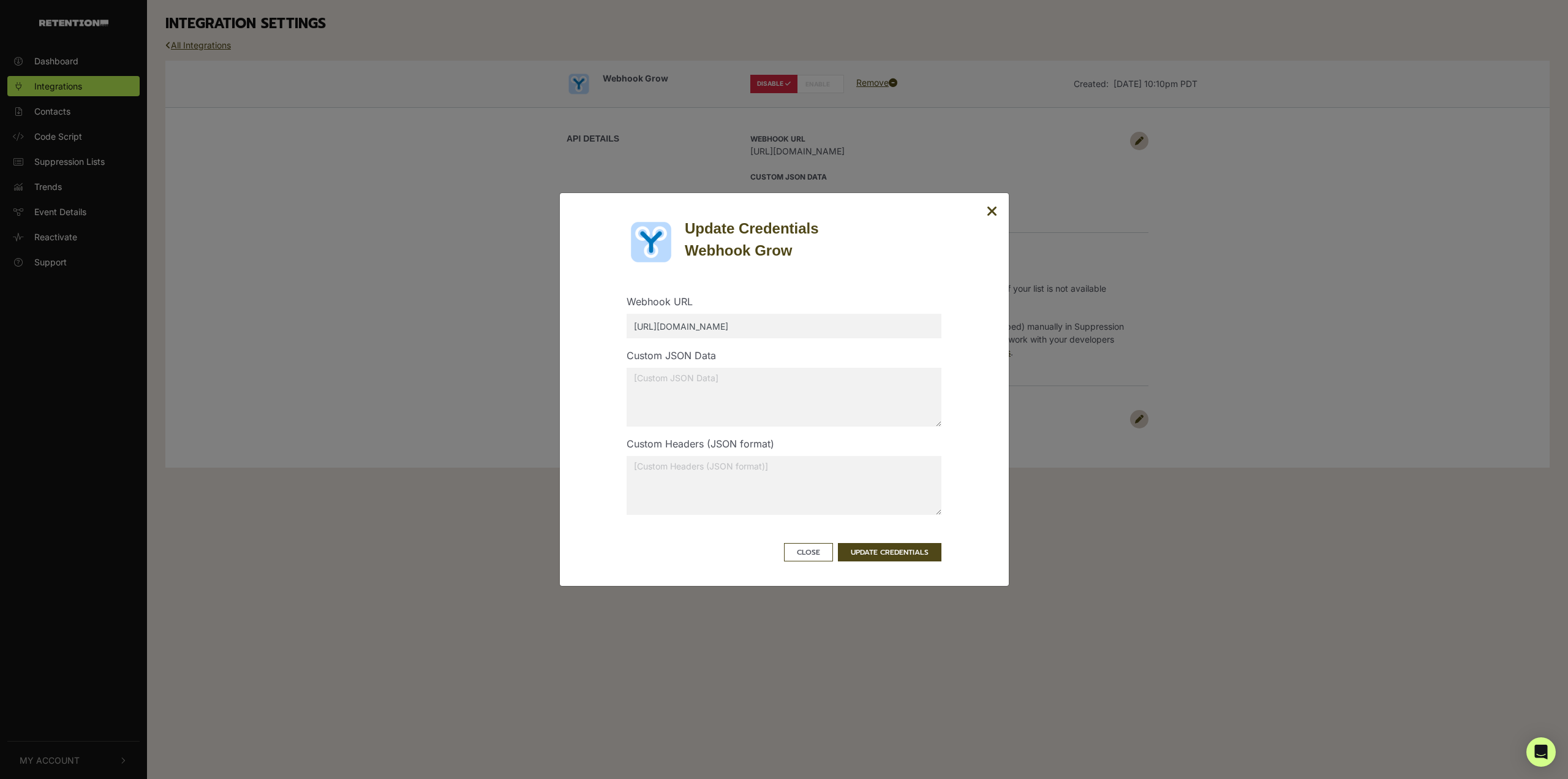
click at [988, 210] on icon "Close" at bounding box center [992, 212] width 11 height 15
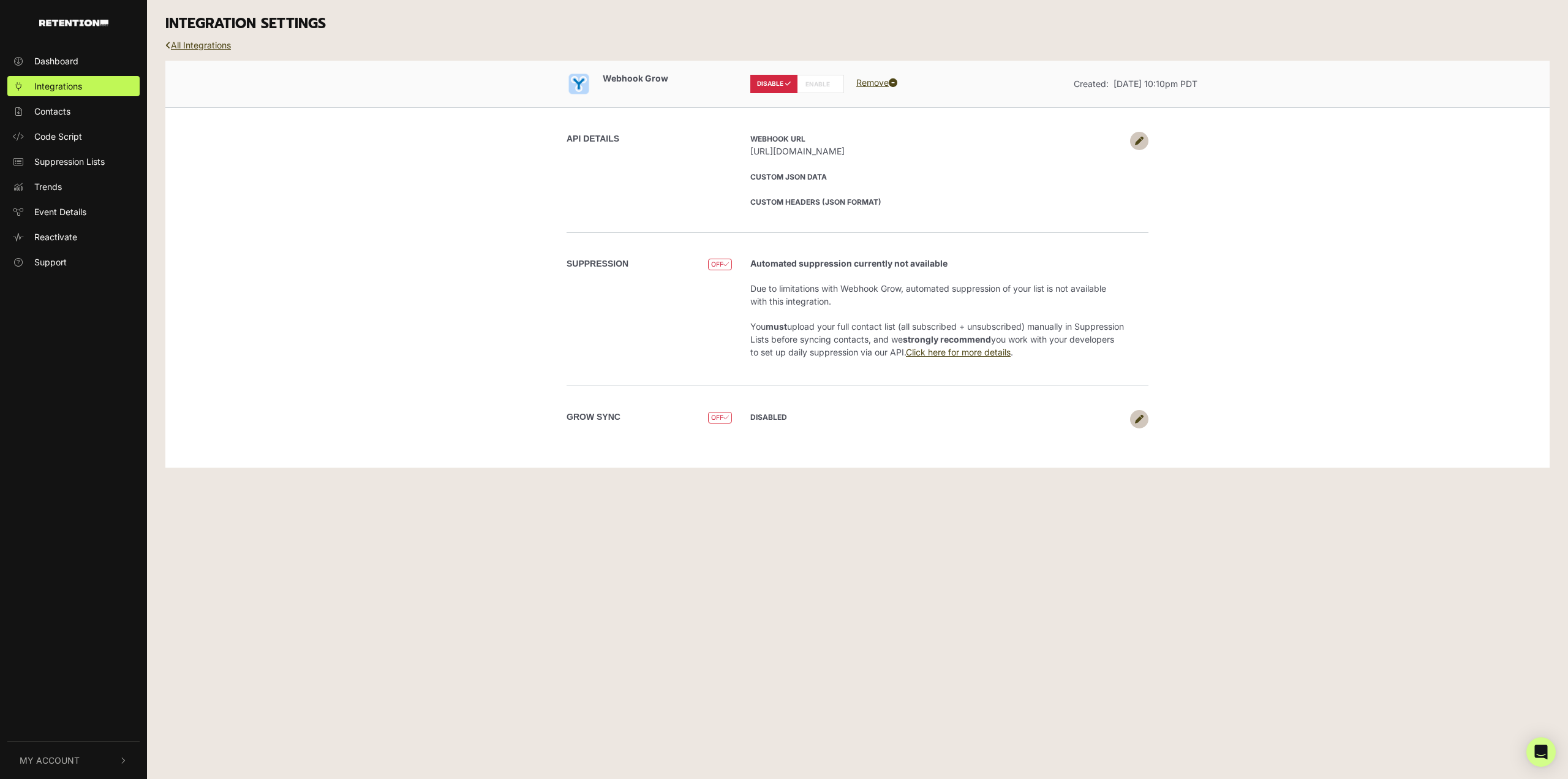
click at [480, 248] on div "Webhook Grow DISABLE ENABLE Remove Created: [DATE] 10:10pm PDT API DETAILS Webh…" at bounding box center [857, 264] width 1384 height 407
click at [1396, 291] on div "Webhook Grow DISABLE ENABLE Remove Created: [DATE] 10:10pm PDT API DETAILS Webh…" at bounding box center [857, 264] width 1384 height 407
click at [1256, 539] on div "Dashboard Integrations Contacts Code Script Suppression Lists Trends Event Deta…" at bounding box center [784, 390] width 1568 height 779
